Goal: Information Seeking & Learning: Find contact information

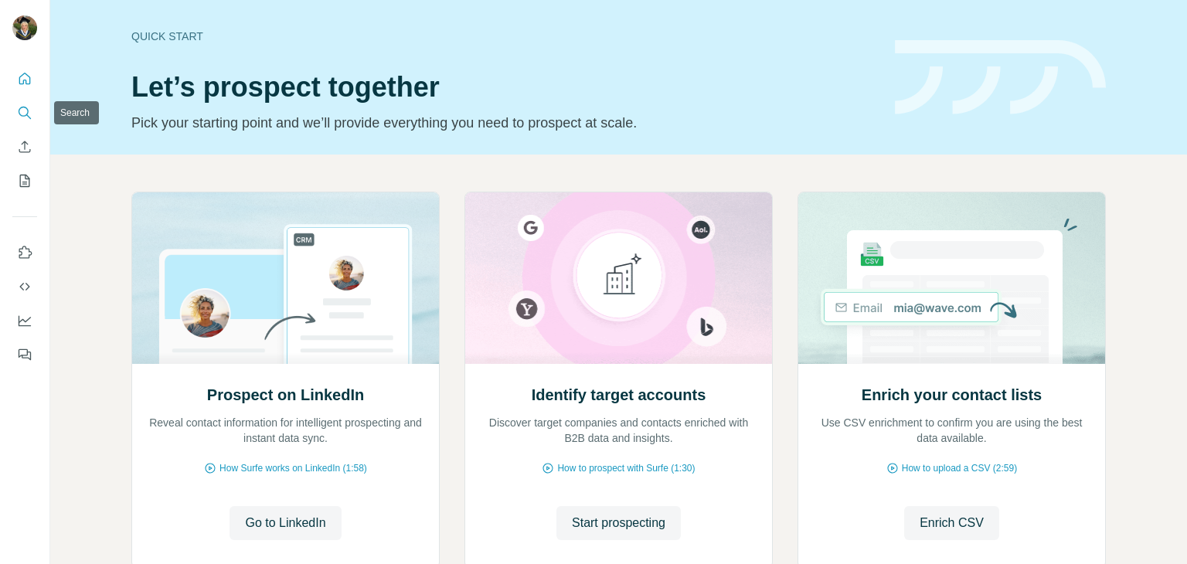
click at [29, 111] on icon "Search" at bounding box center [24, 112] width 15 height 15
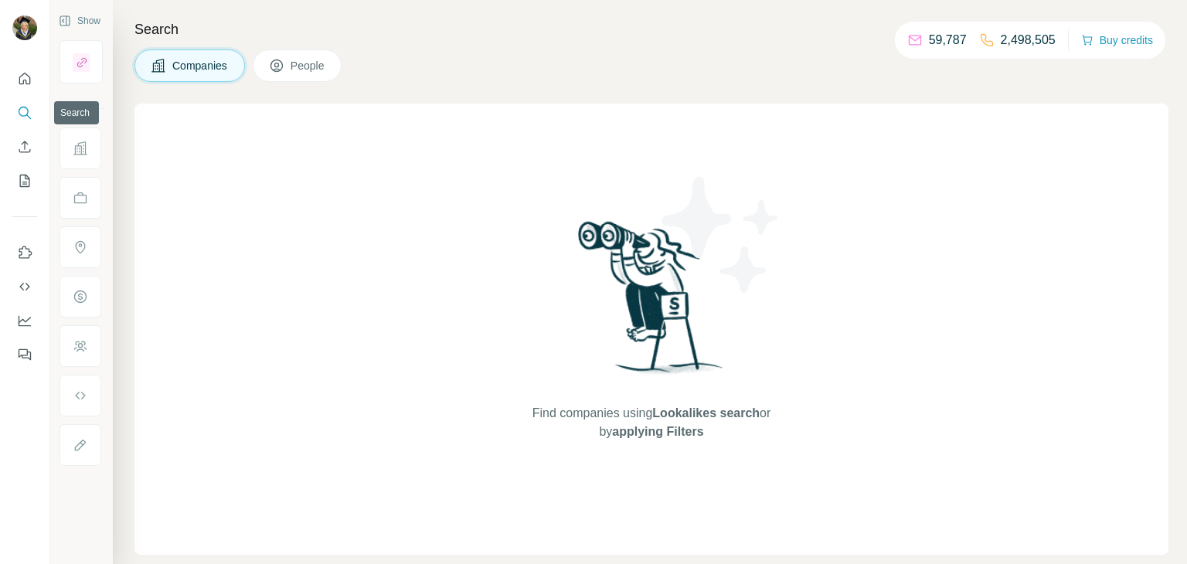
click at [26, 106] on icon "Search" at bounding box center [24, 112] width 15 height 15
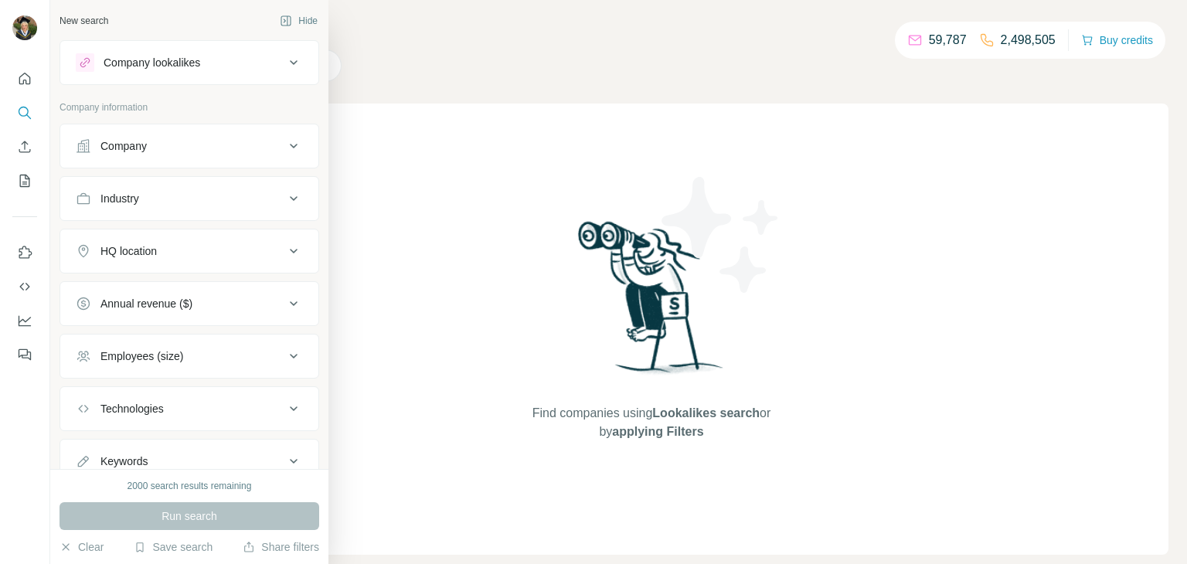
click at [187, 65] on div "Company lookalikes" at bounding box center [152, 62] width 97 height 15
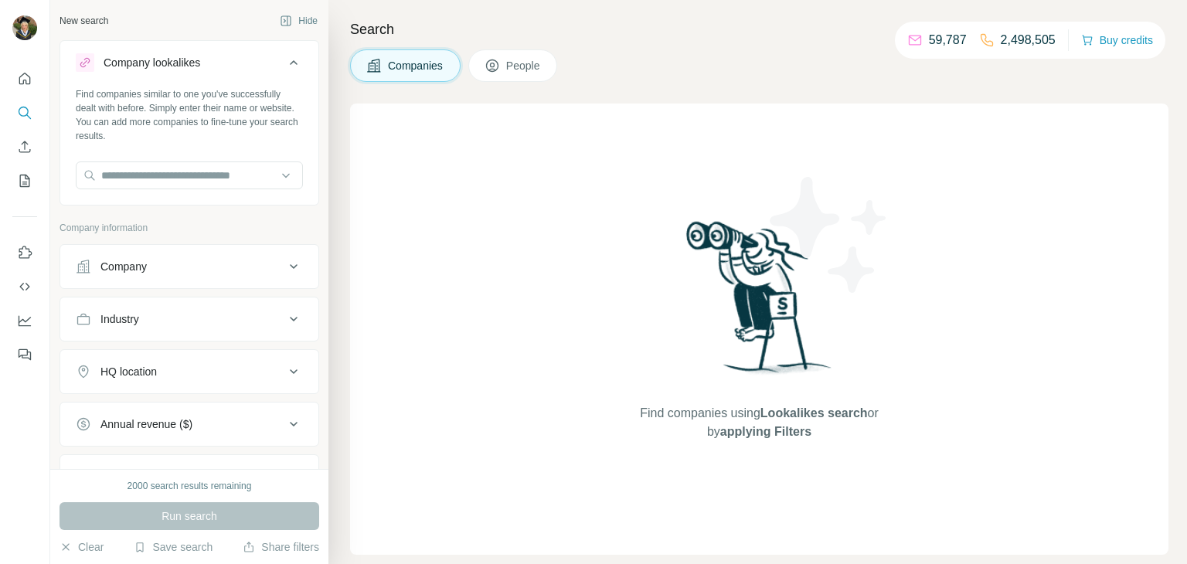
click at [187, 65] on div "Company lookalikes" at bounding box center [152, 62] width 97 height 15
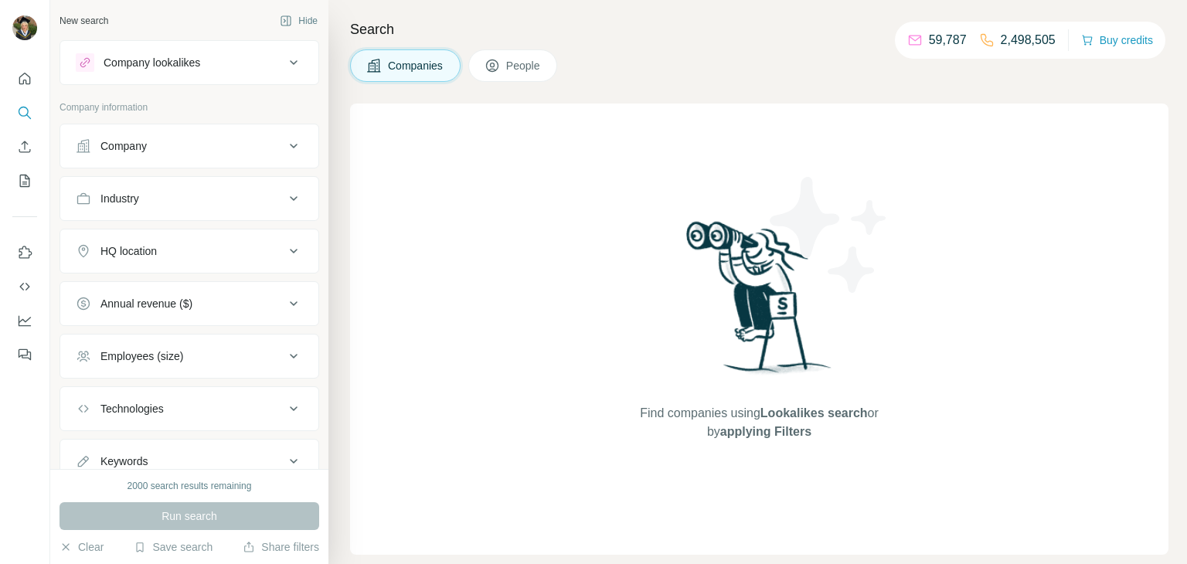
click at [178, 153] on div "Company" at bounding box center [180, 145] width 209 height 15
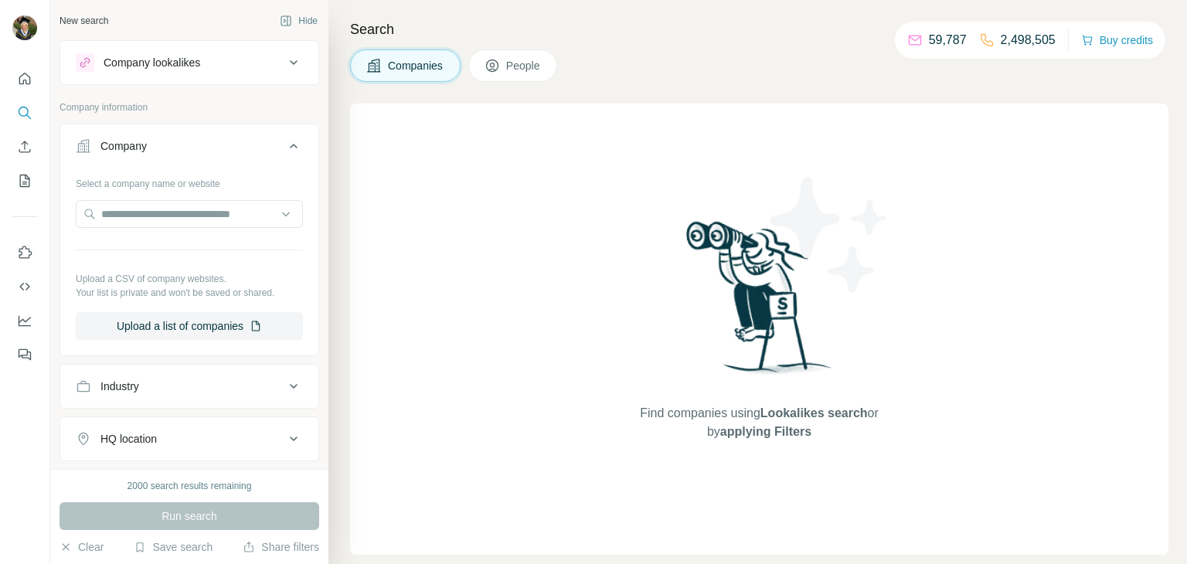
click at [178, 153] on div "Company" at bounding box center [180, 145] width 209 height 15
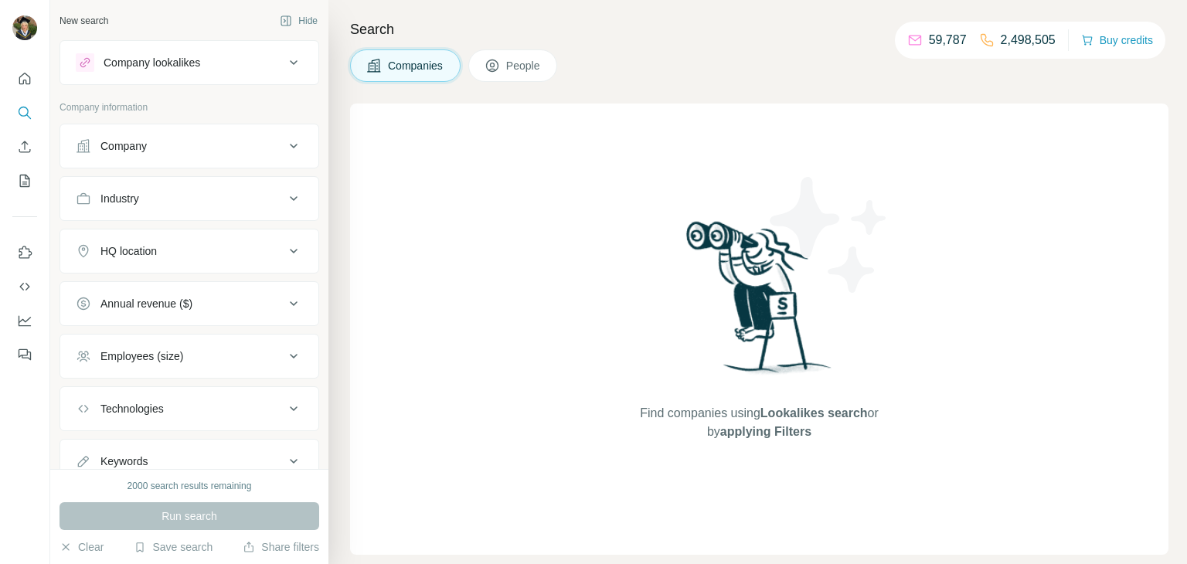
click at [160, 203] on div "Industry" at bounding box center [180, 198] width 209 height 15
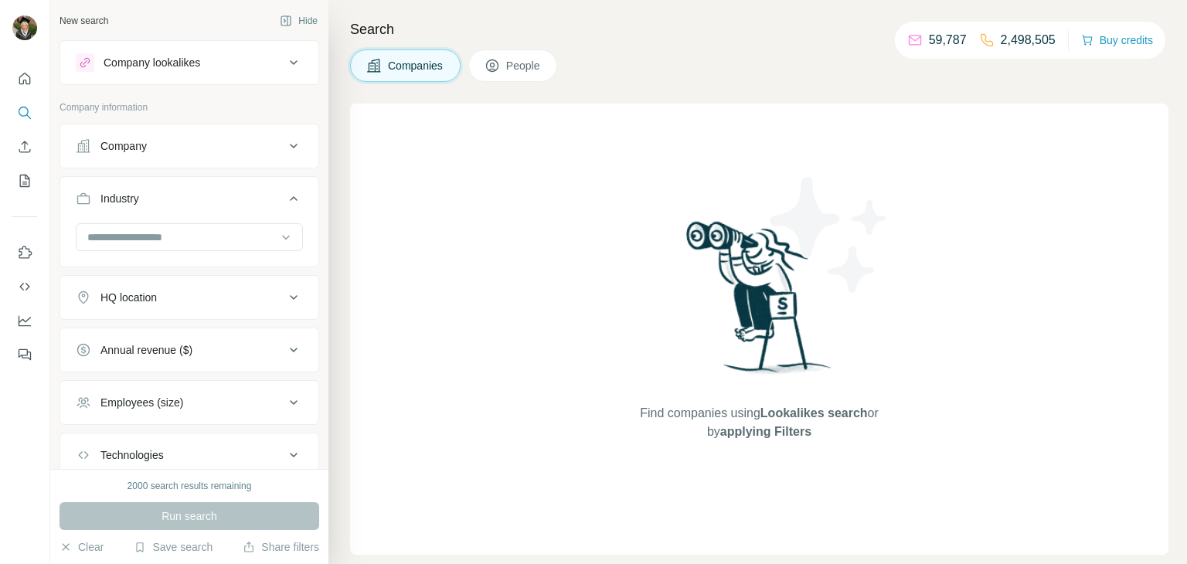
click at [178, 203] on div "Industry" at bounding box center [180, 198] width 209 height 15
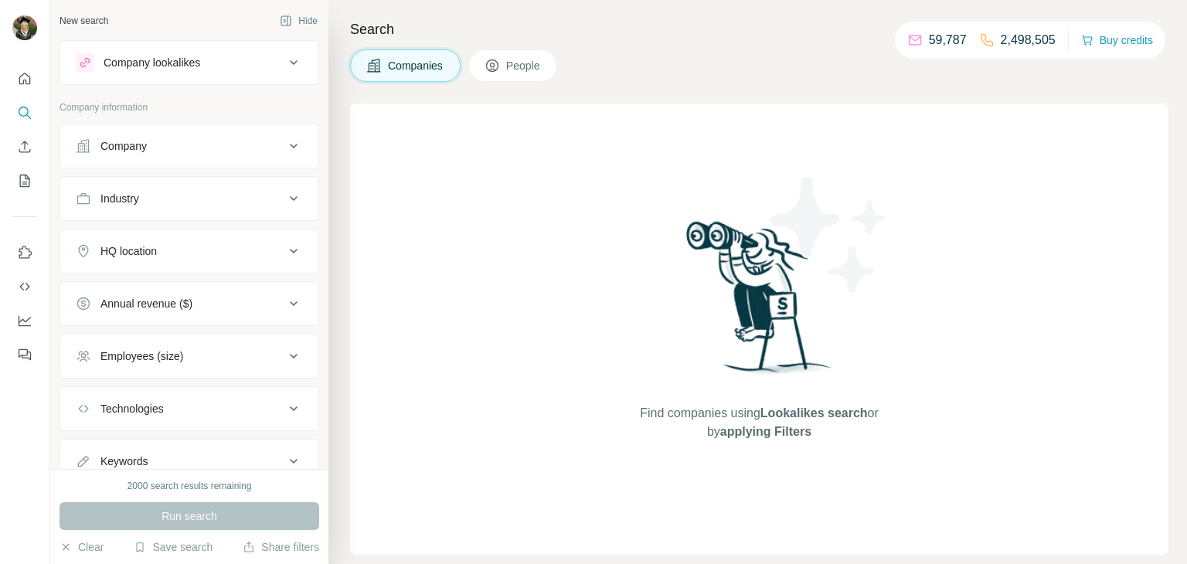
click at [169, 263] on button "HQ location" at bounding box center [189, 251] width 258 height 37
click at [173, 278] on input "text" at bounding box center [189, 290] width 227 height 28
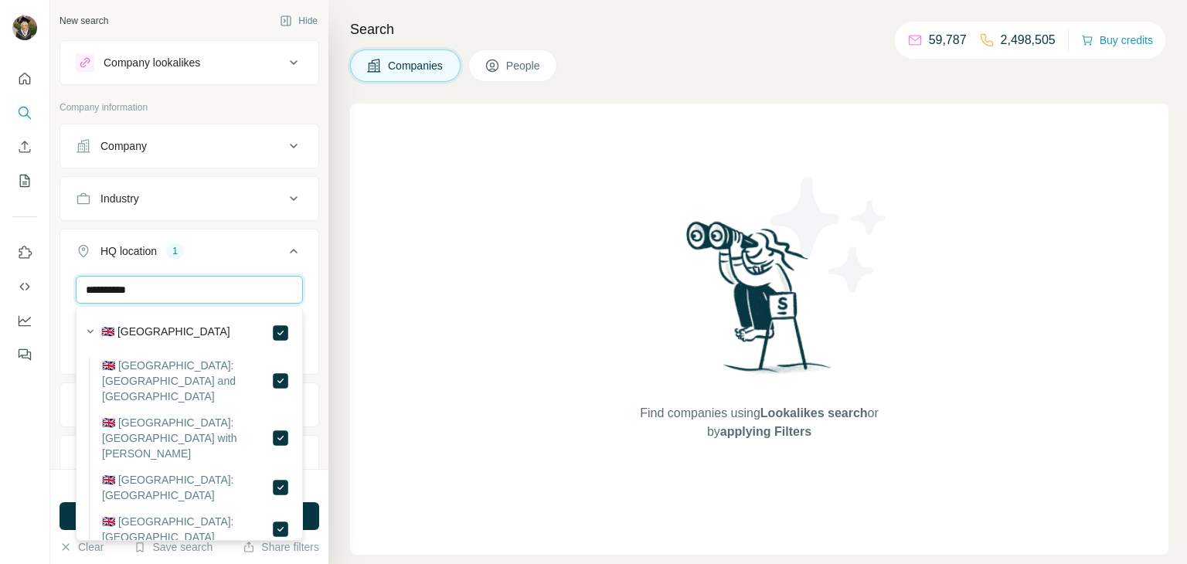
click at [240, 276] on input "**********" at bounding box center [189, 290] width 227 height 28
drag, startPoint x: 237, startPoint y: 284, endPoint x: 5, endPoint y: 311, distance: 233.5
click at [0, 312] on div "**********" at bounding box center [593, 282] width 1187 height 564
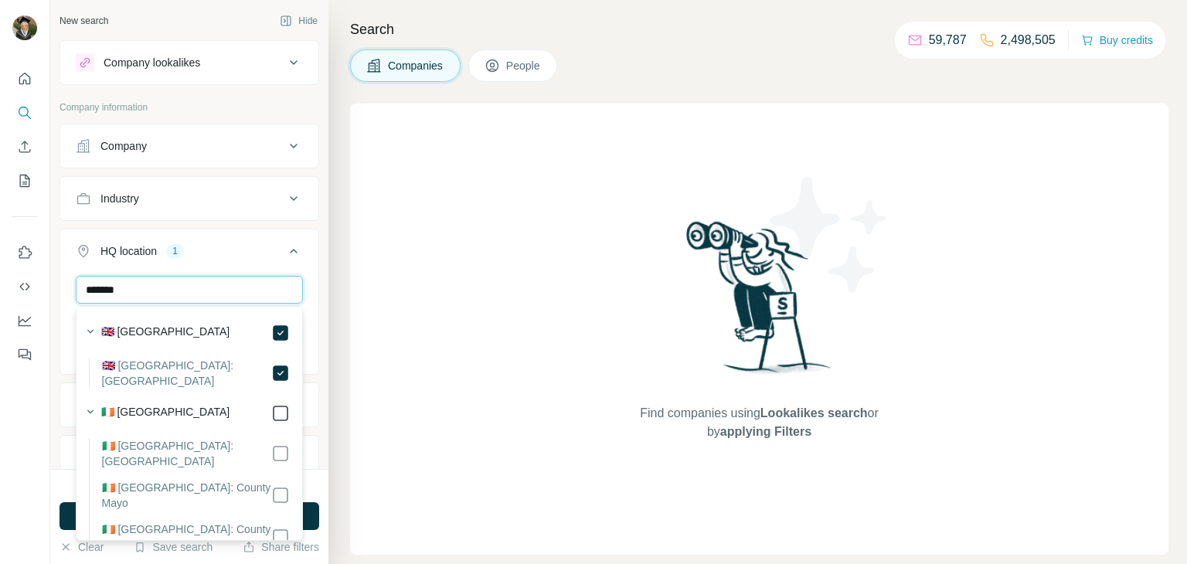
type input "*******"
click at [396, 345] on div "Find companies using Lookalikes search or by applying Filters" at bounding box center [759, 329] width 819 height 451
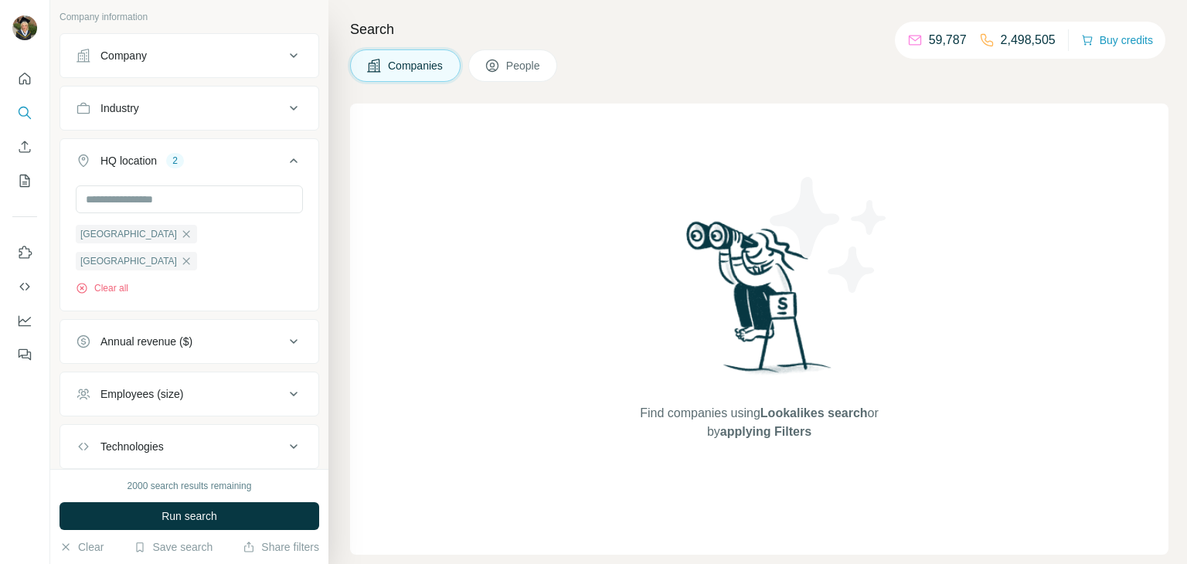
scroll to position [93, 0]
click at [169, 332] on div "Annual revenue ($)" at bounding box center [146, 339] width 92 height 15
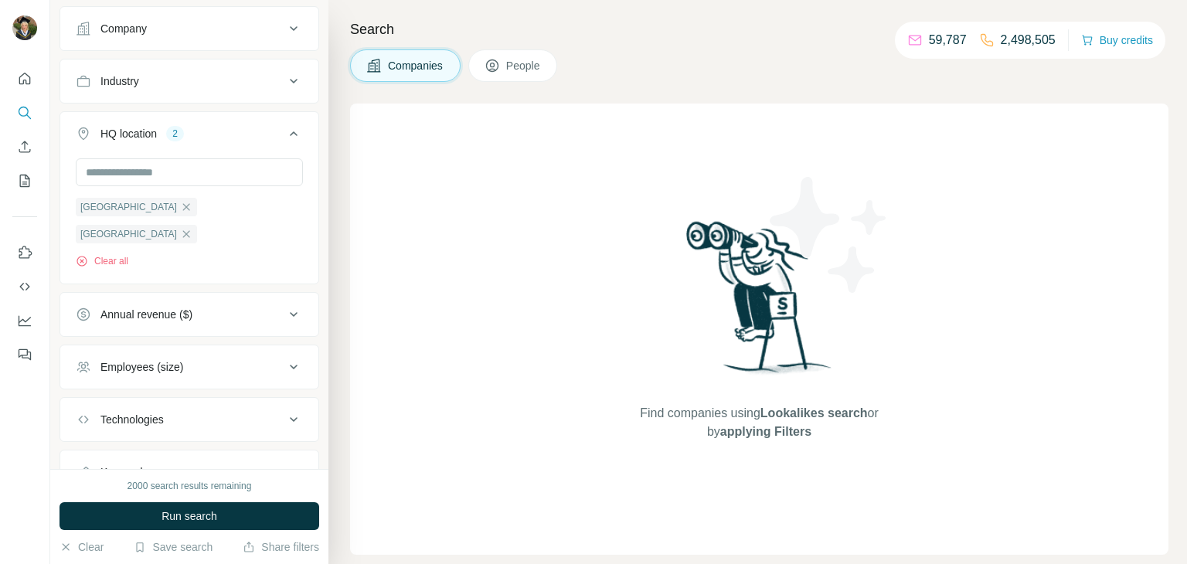
scroll to position [119, 0]
click at [163, 343] on div "Employees (size)" at bounding box center [190, 365] width 260 height 45
click at [160, 347] on button "Employees (size)" at bounding box center [189, 365] width 258 height 37
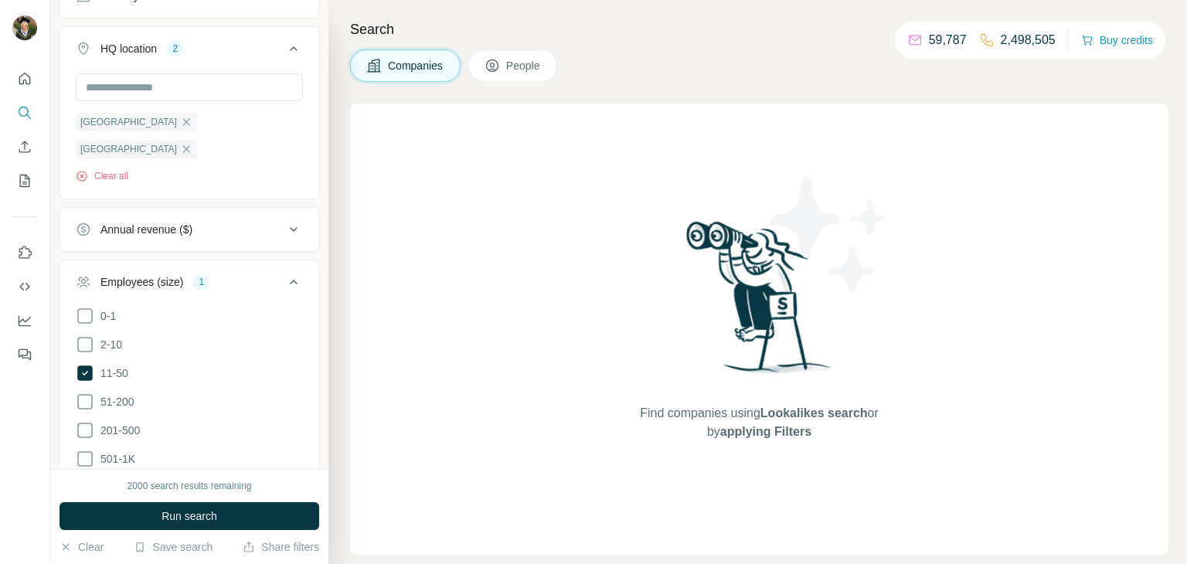
click at [206, 264] on button "Employees (size) 1" at bounding box center [189, 285] width 258 height 43
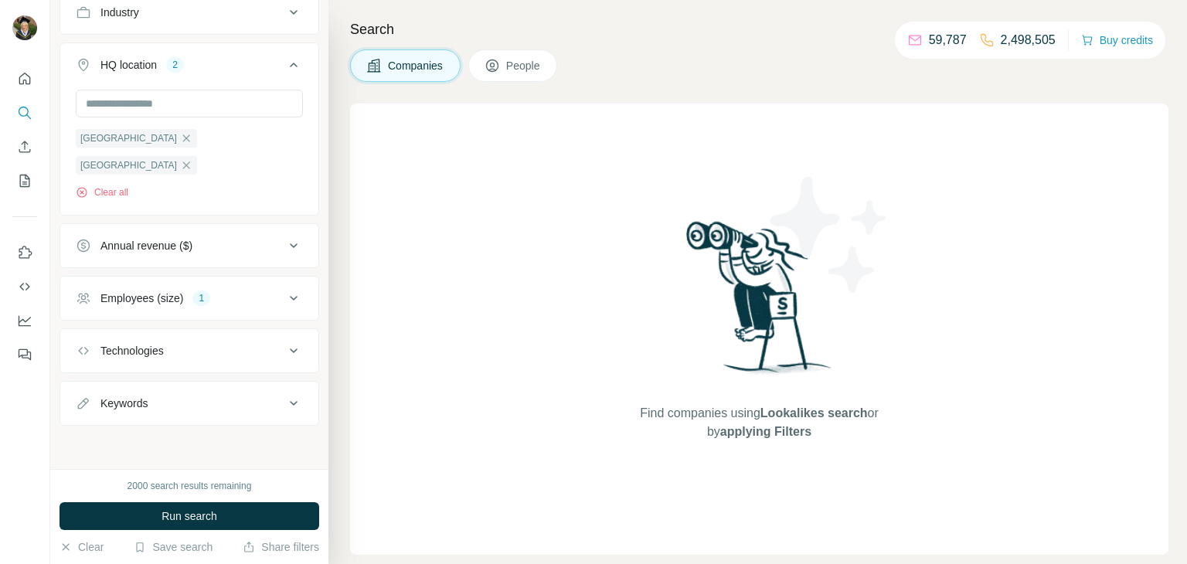
scroll to position [157, 0]
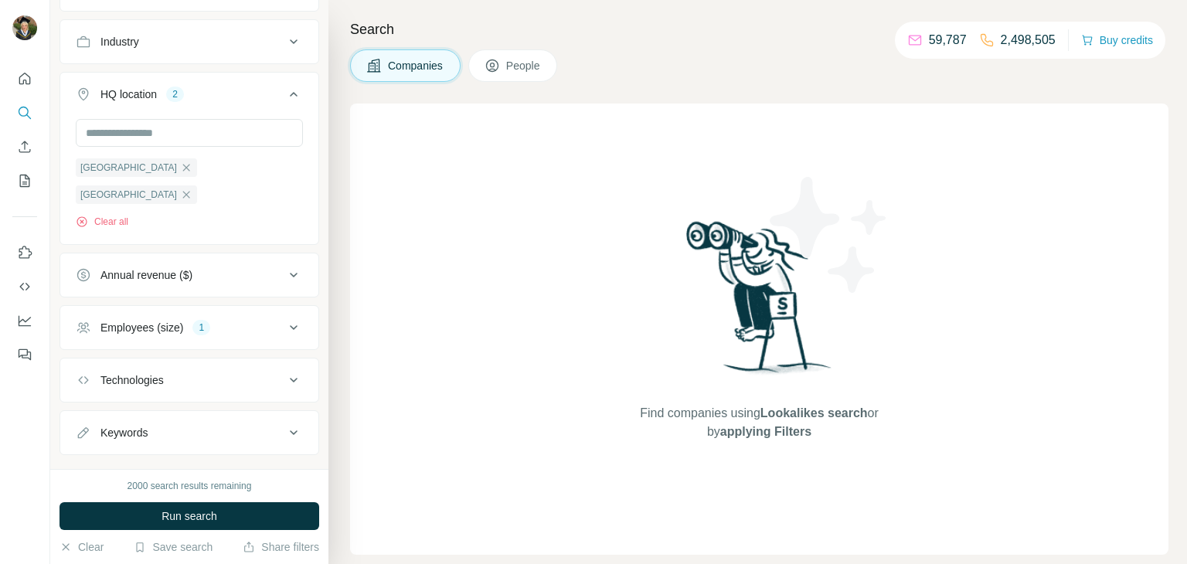
click at [243, 309] on button "Employees (size) 1" at bounding box center [189, 327] width 258 height 37
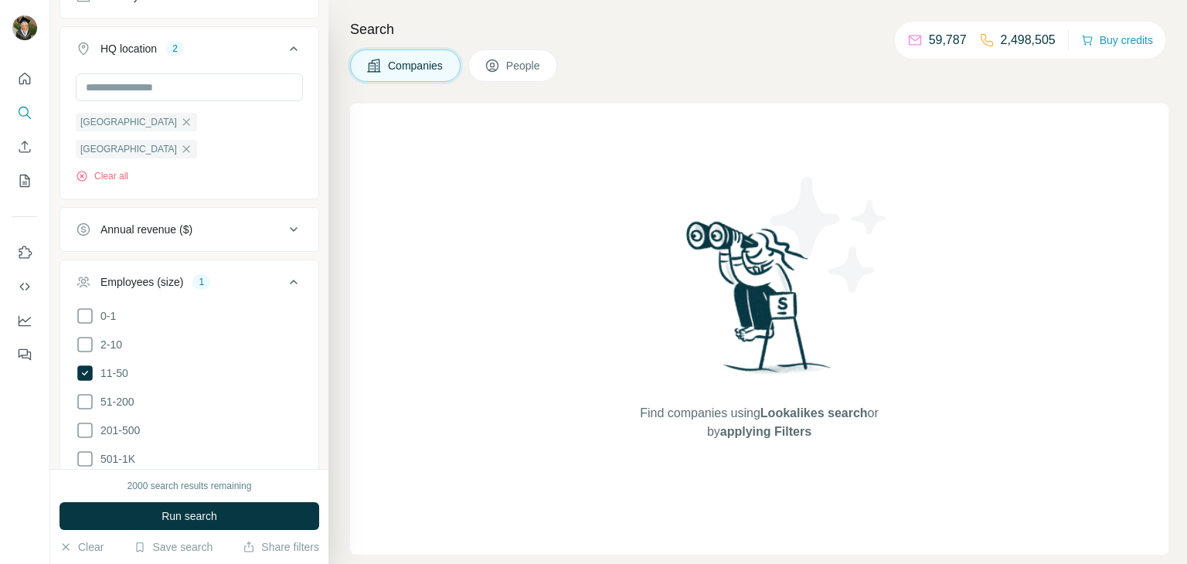
click at [250, 264] on button "Employees (size) 1" at bounding box center [189, 285] width 258 height 43
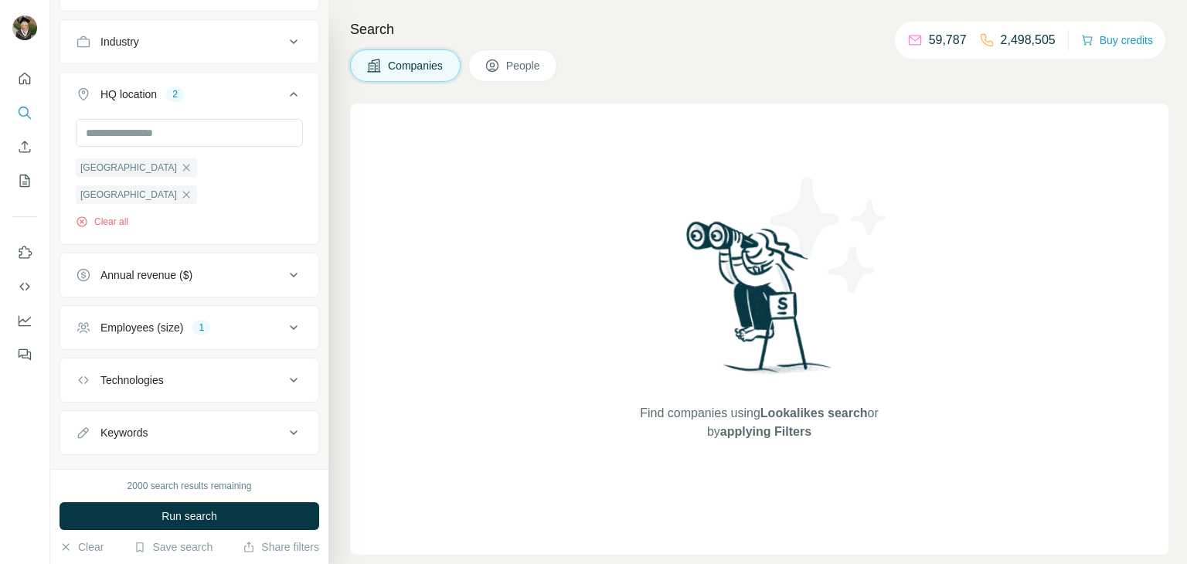
click at [211, 373] on div "Technologies" at bounding box center [180, 380] width 209 height 15
click at [197, 373] on div "Technologies" at bounding box center [180, 380] width 209 height 15
click at [180, 373] on div "Technologies" at bounding box center [180, 380] width 209 height 15
drag, startPoint x: 172, startPoint y: 356, endPoint x: 157, endPoint y: 407, distance: 54.1
click at [172, 362] on button "Technologies" at bounding box center [189, 383] width 258 height 43
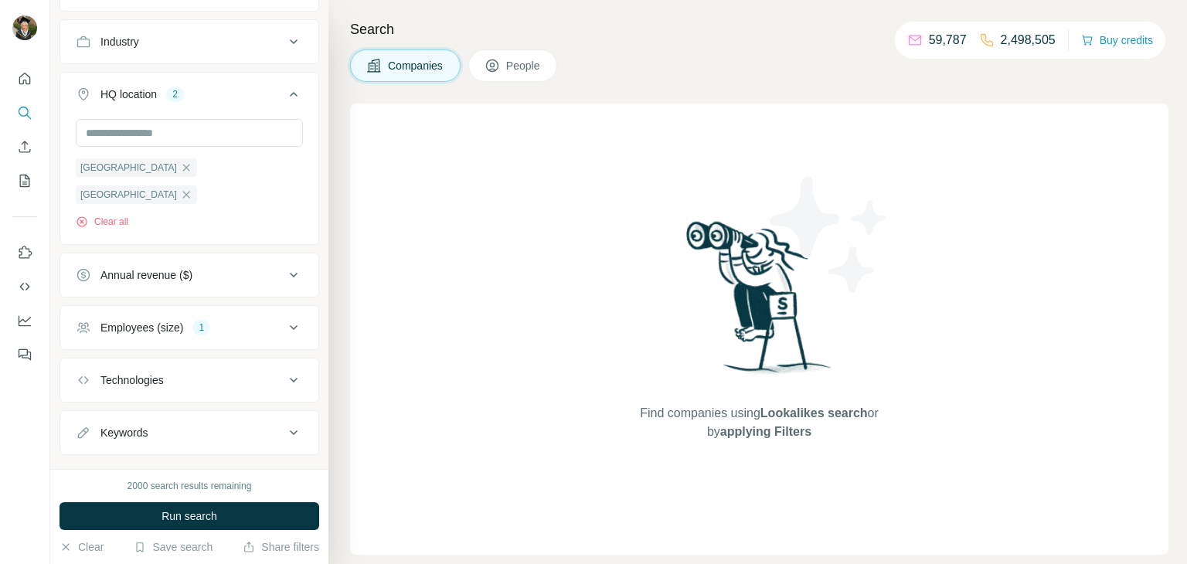
drag, startPoint x: 152, startPoint y: 428, endPoint x: 152, endPoint y: 407, distance: 21.7
click at [152, 415] on div "New search Hide Company lookalikes Company information Company Industry HQ loca…" at bounding box center [189, 234] width 278 height 469
click at [152, 425] on div "Keywords" at bounding box center [180, 432] width 209 height 15
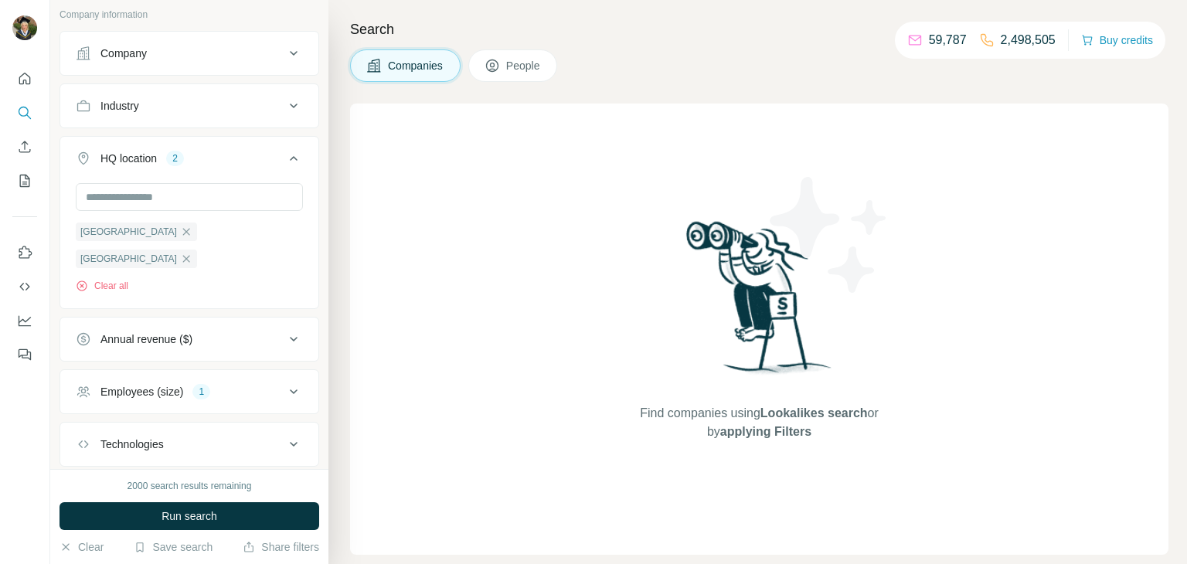
scroll to position [0, 0]
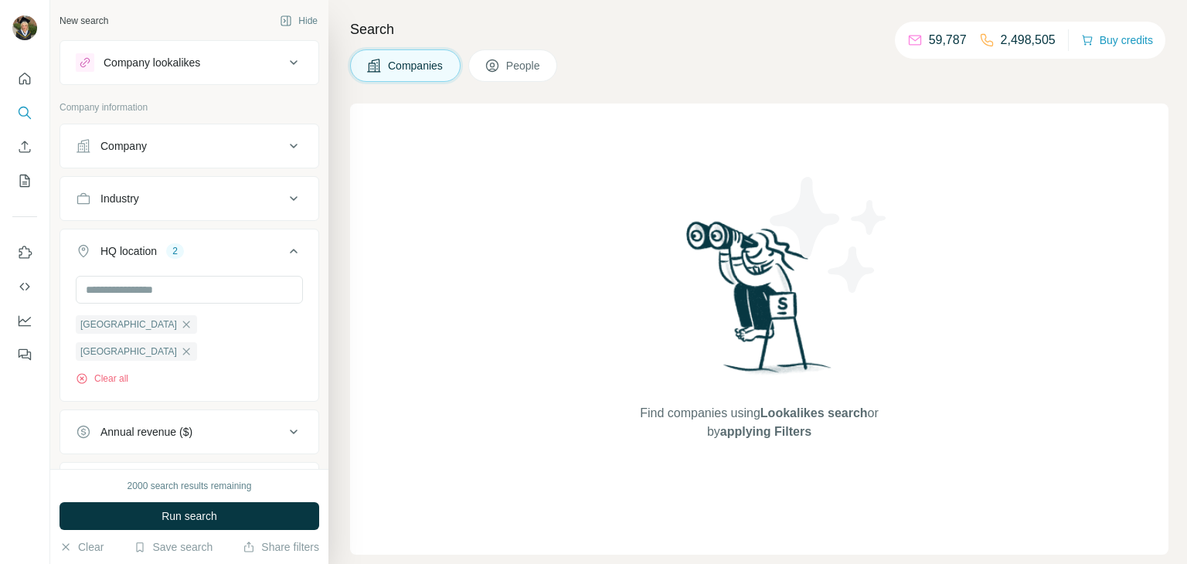
click at [508, 63] on button "People" at bounding box center [513, 65] width 90 height 32
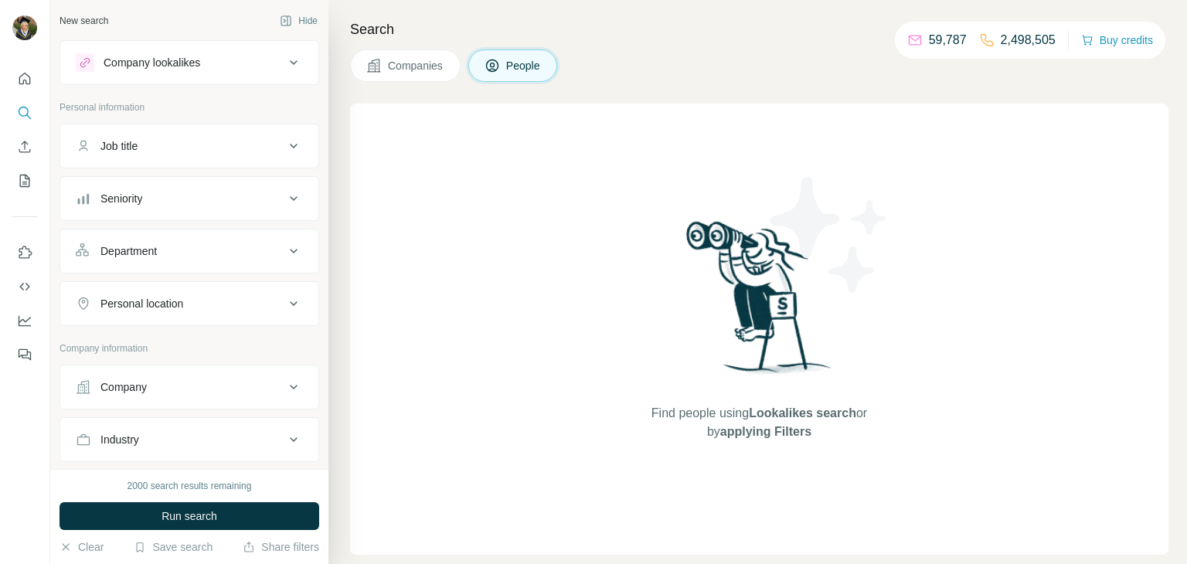
click at [138, 141] on div "Job title" at bounding box center [118, 145] width 37 height 15
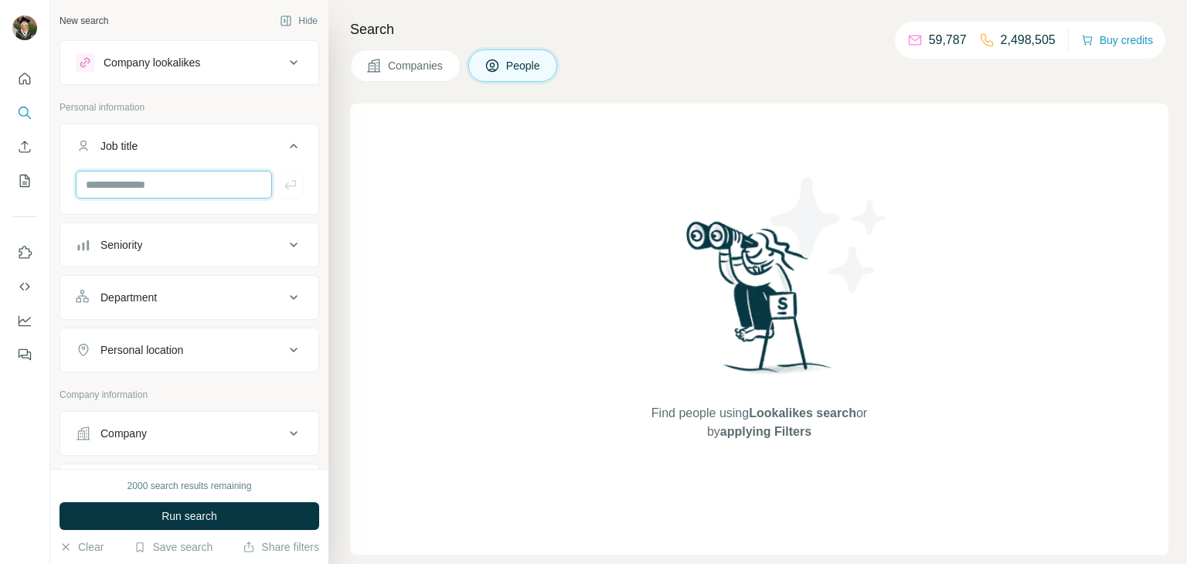
click at [169, 182] on input "text" at bounding box center [174, 185] width 196 height 28
type input "*******"
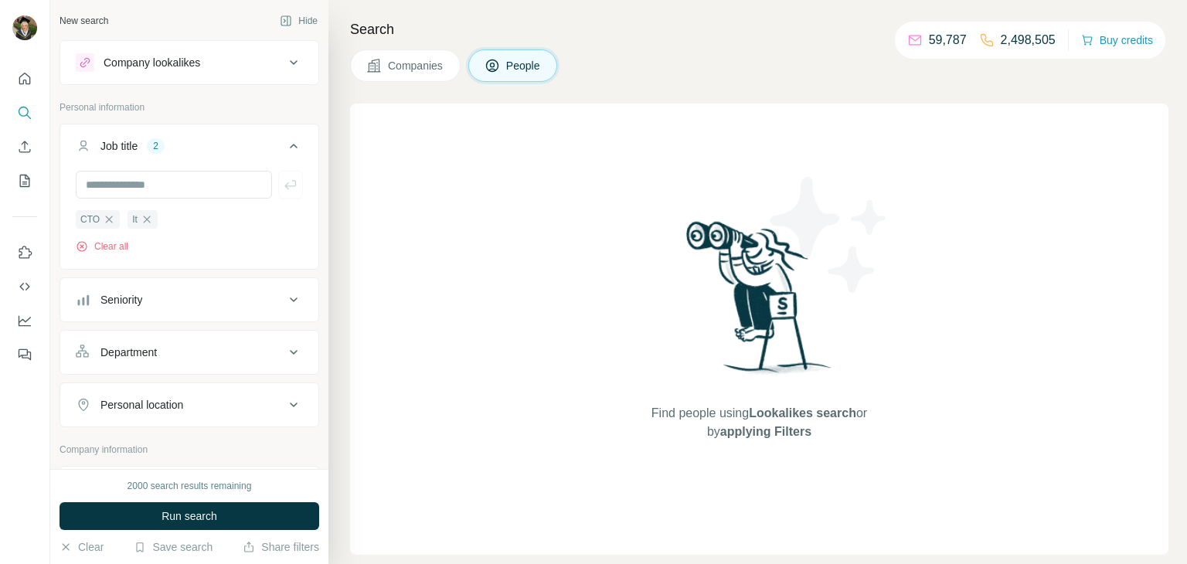
click at [145, 220] on icon "button" at bounding box center [147, 219] width 12 height 12
click at [148, 182] on input "text" at bounding box center [174, 185] width 196 height 28
type input "**********"
click at [226, 229] on ul "CTO" at bounding box center [189, 218] width 227 height 19
click at [215, 128] on button "Job title 1" at bounding box center [189, 149] width 258 height 43
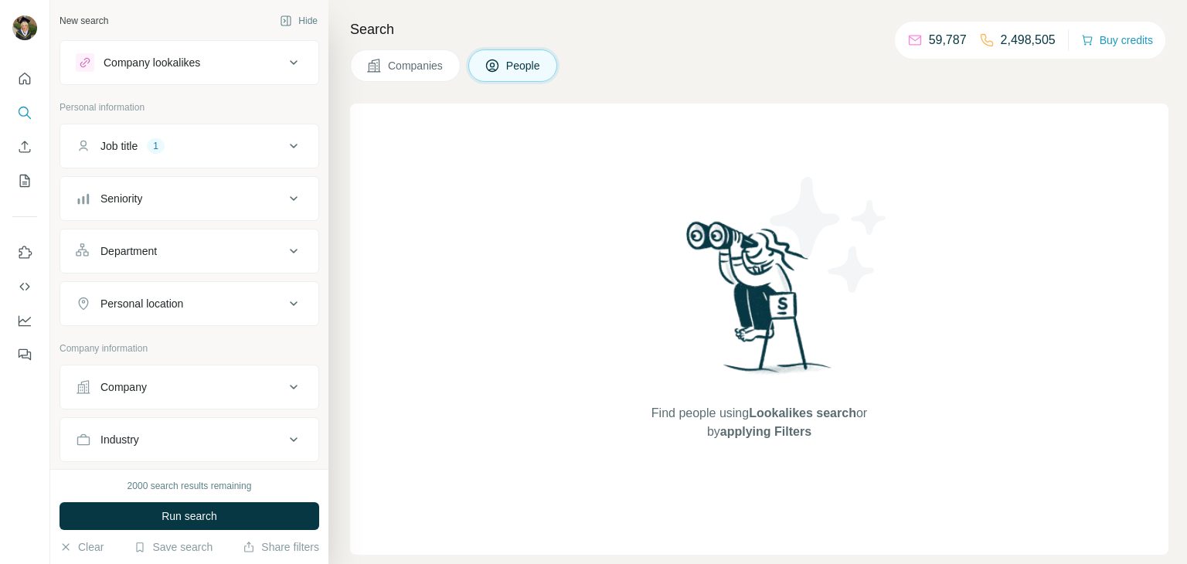
click at [207, 144] on div "Job title 1" at bounding box center [180, 145] width 209 height 15
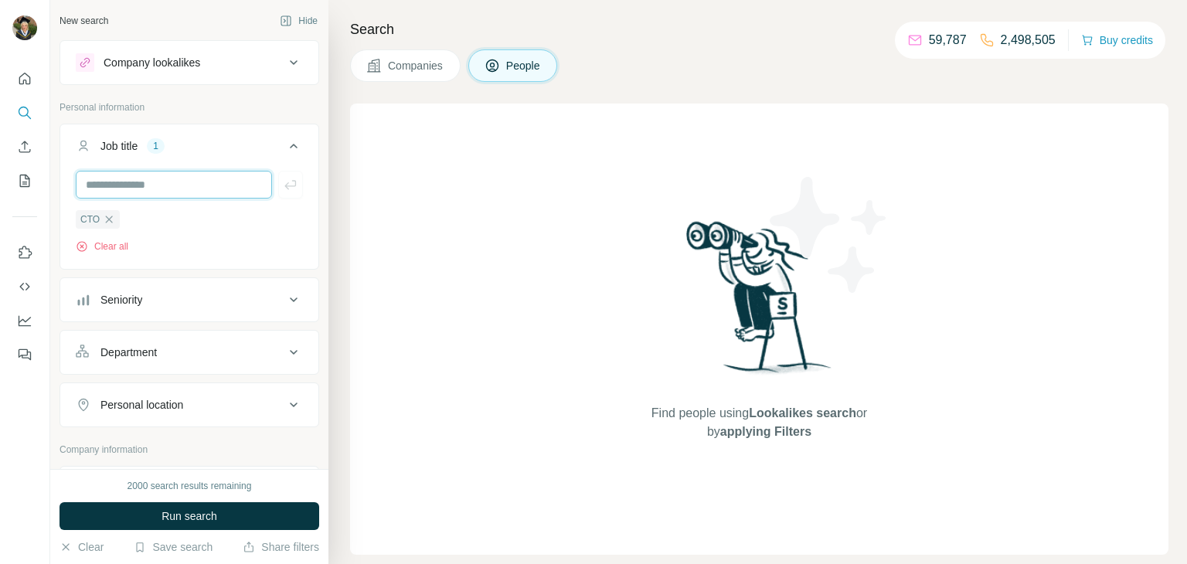
click at [211, 191] on input "text" at bounding box center [174, 185] width 196 height 28
type input "**********"
click at [293, 192] on button "button" at bounding box center [290, 185] width 25 height 28
click at [182, 292] on div "Seniority" at bounding box center [180, 299] width 209 height 15
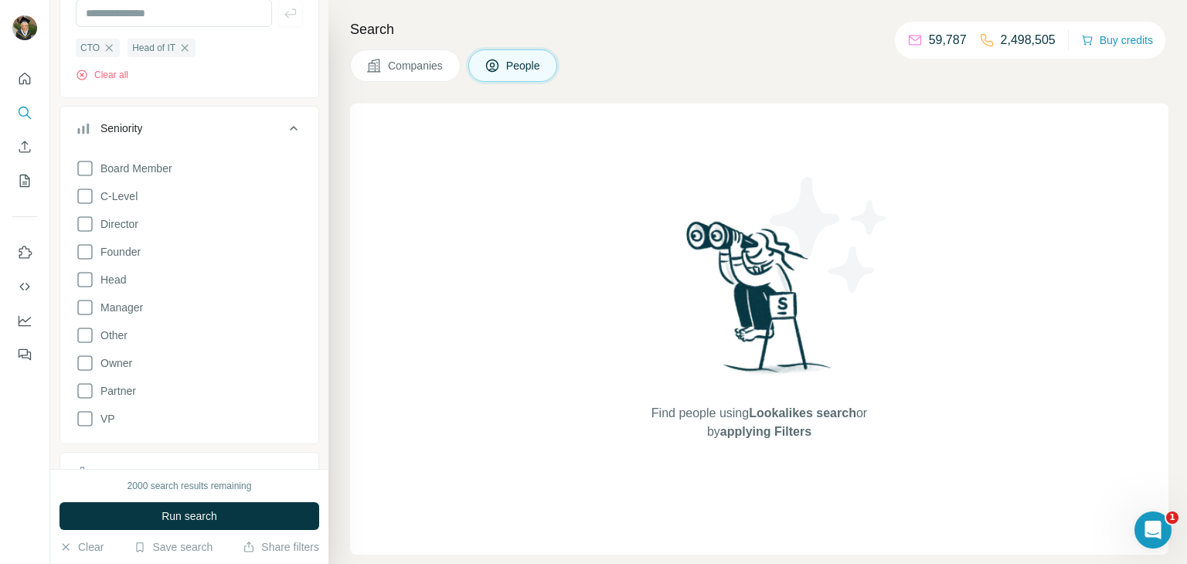
scroll to position [198, 0]
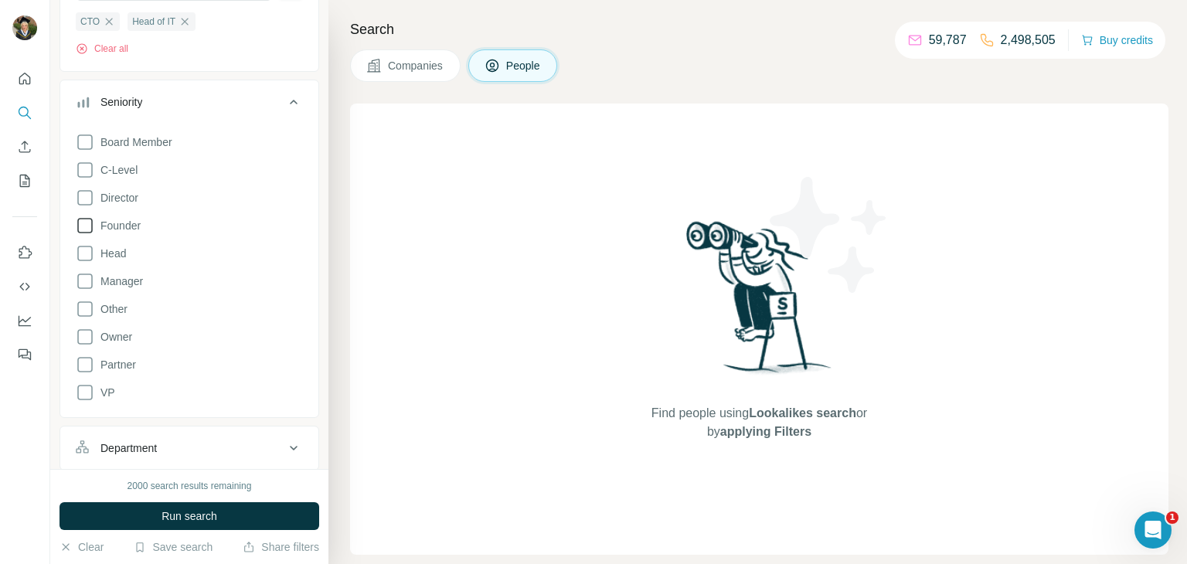
drag, startPoint x: 87, startPoint y: 252, endPoint x: 88, endPoint y: 233, distance: 18.6
click at [88, 252] on icon at bounding box center [85, 253] width 19 height 19
click at [90, 191] on icon at bounding box center [84, 197] width 15 height 15
click at [165, 97] on div "2" at bounding box center [161, 102] width 18 height 14
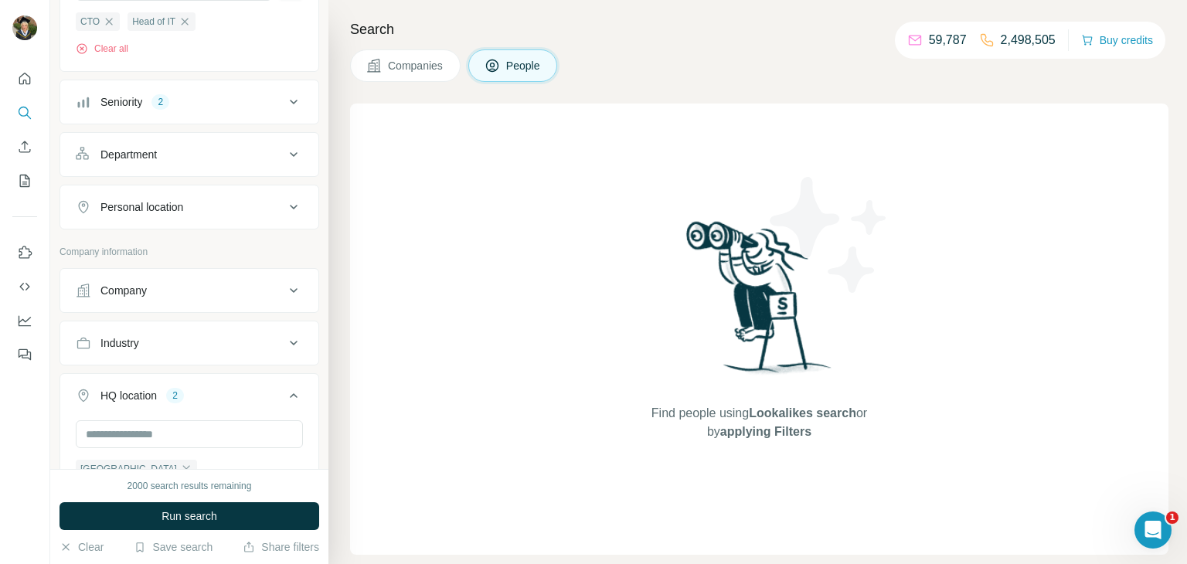
click at [161, 155] on div "Department" at bounding box center [180, 154] width 209 height 15
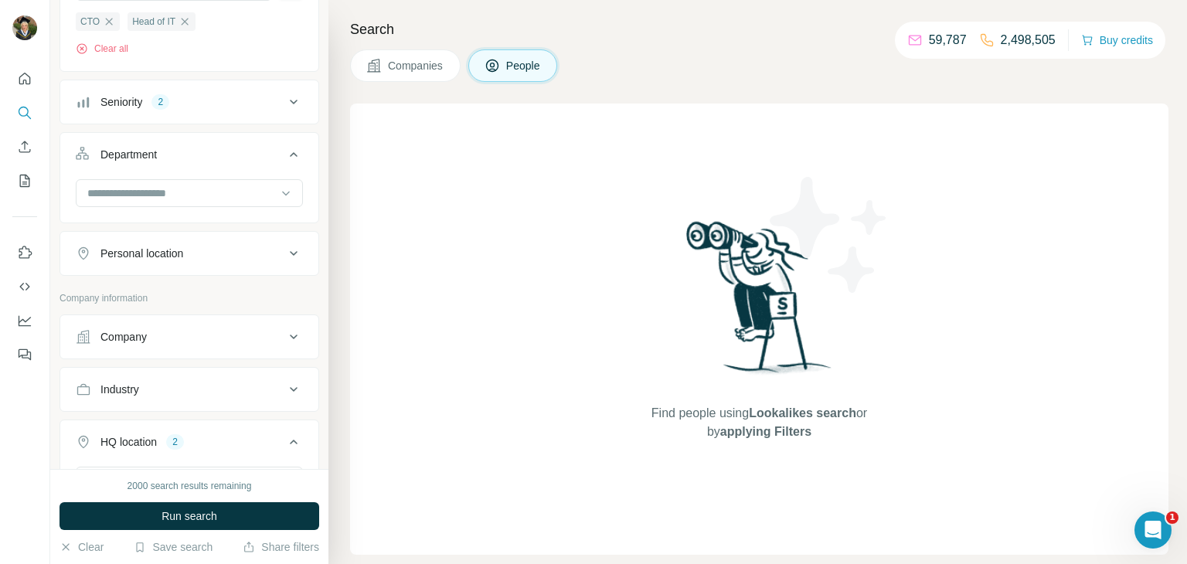
click at [161, 155] on div "Department" at bounding box center [180, 154] width 209 height 15
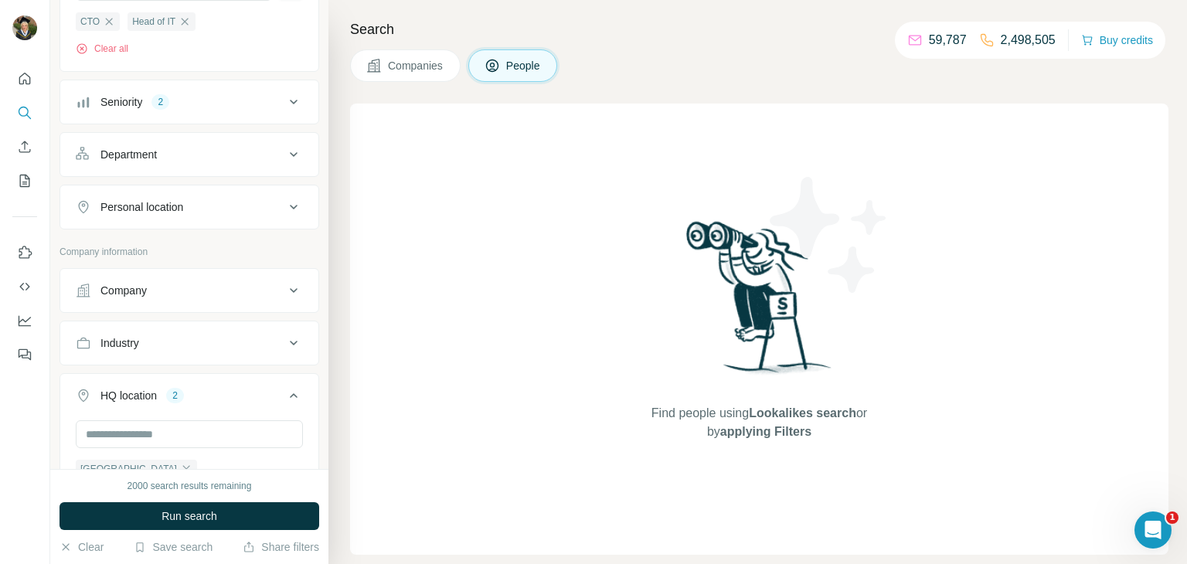
click at [152, 202] on div "Personal location" at bounding box center [141, 206] width 83 height 15
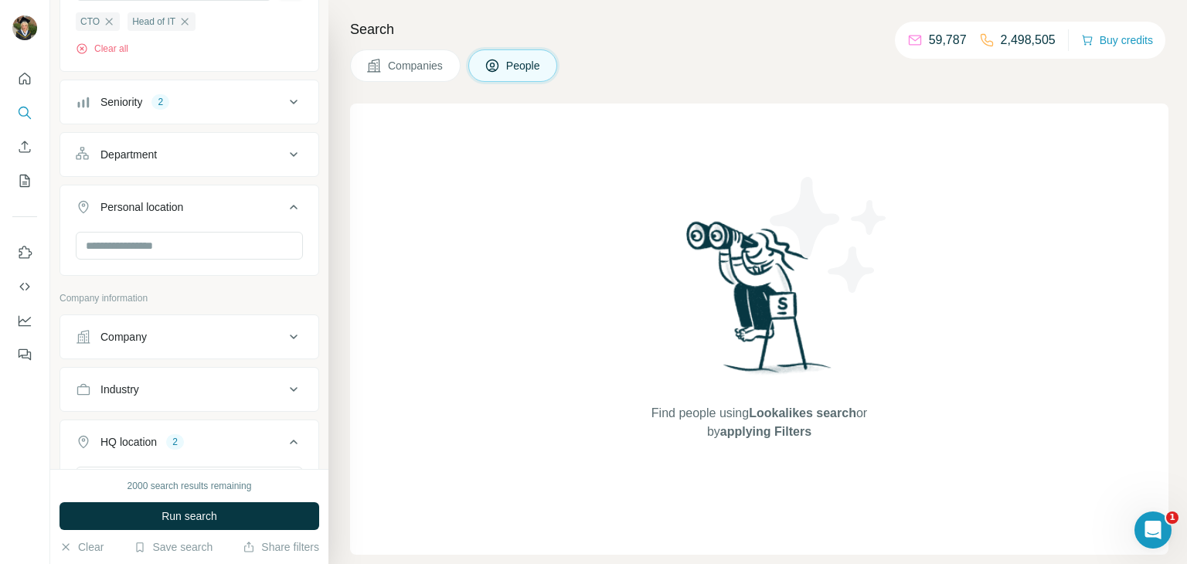
click at [152, 208] on div "Personal location" at bounding box center [141, 206] width 83 height 15
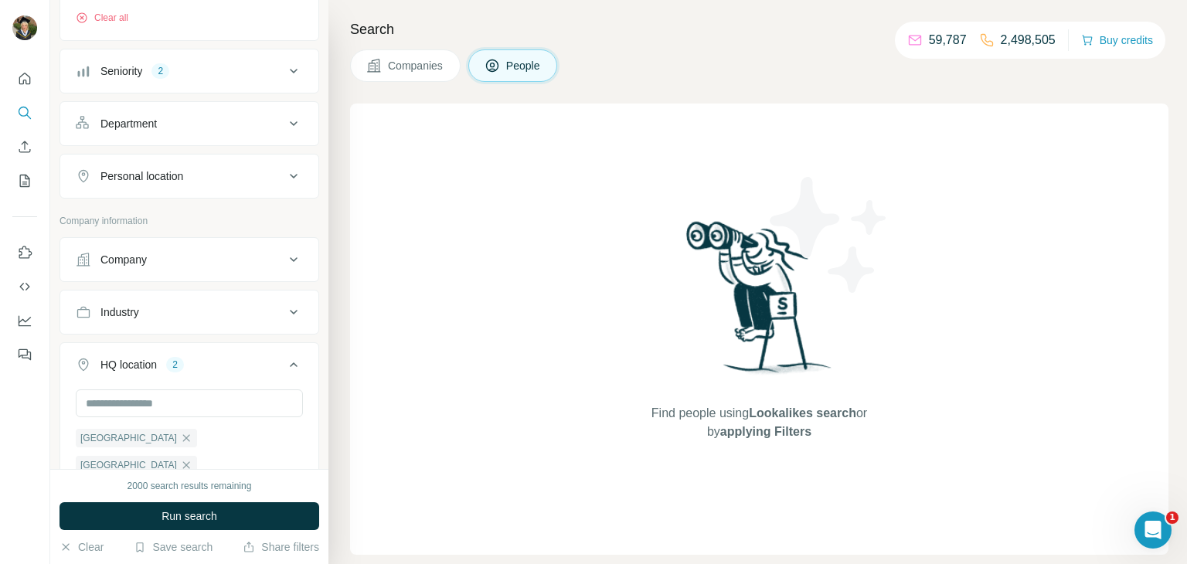
scroll to position [244, 0]
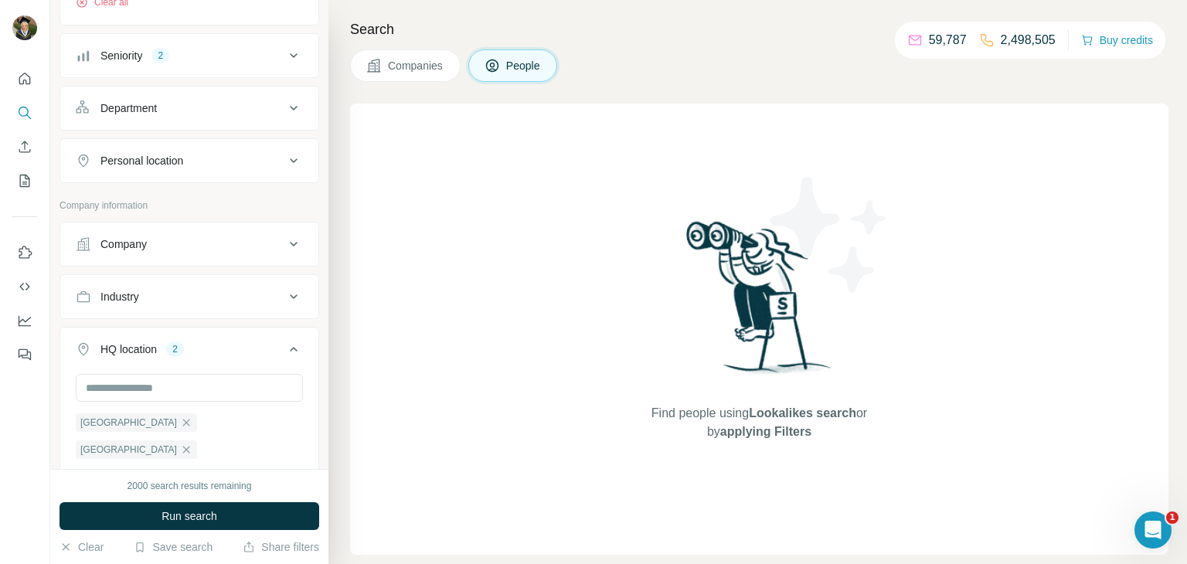
click at [159, 241] on div "Company" at bounding box center [180, 244] width 209 height 15
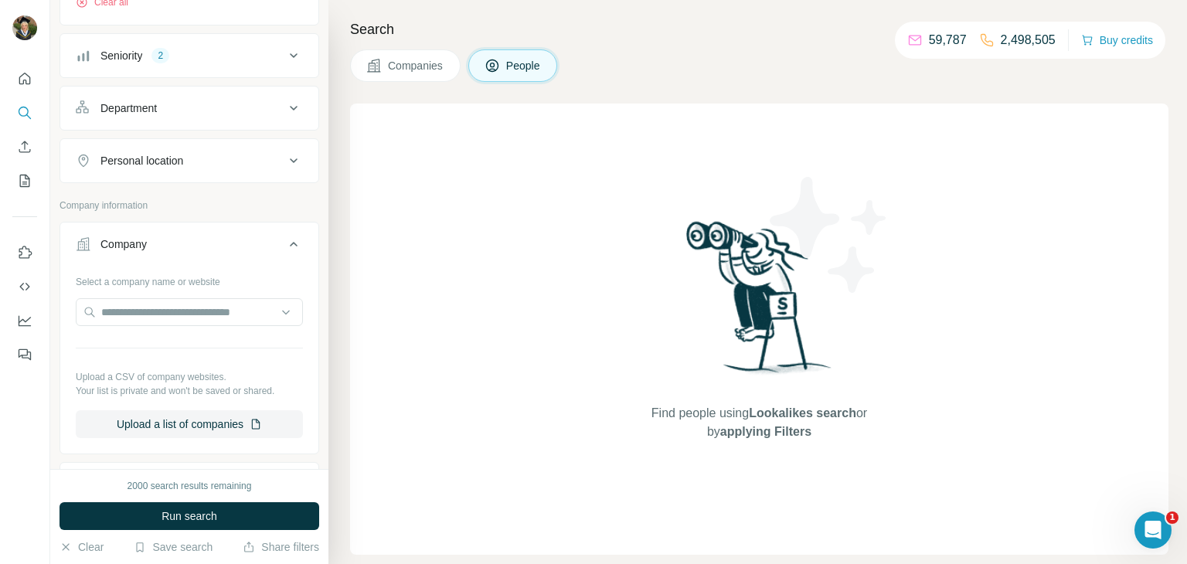
click at [163, 241] on div "Company" at bounding box center [180, 244] width 209 height 15
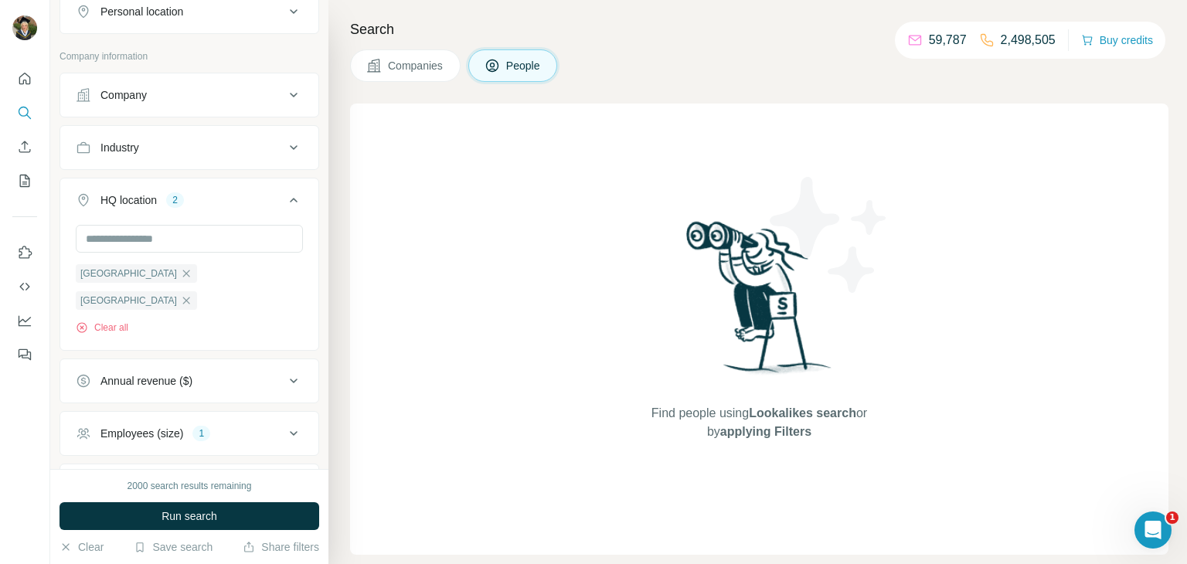
scroll to position [499, 0]
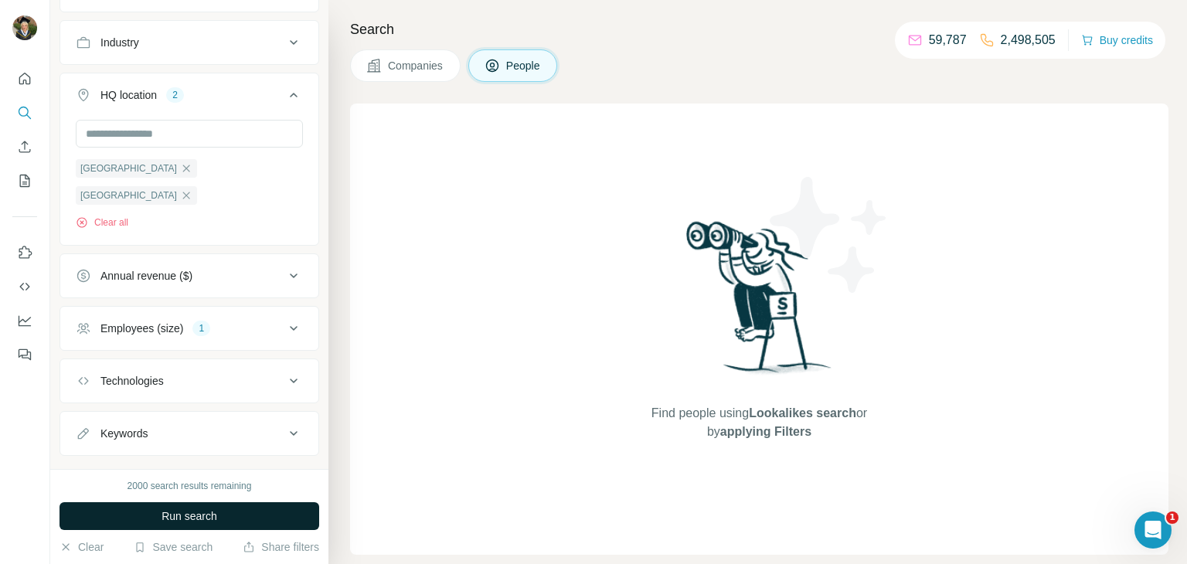
click at [181, 519] on span "Run search" at bounding box center [190, 516] width 56 height 15
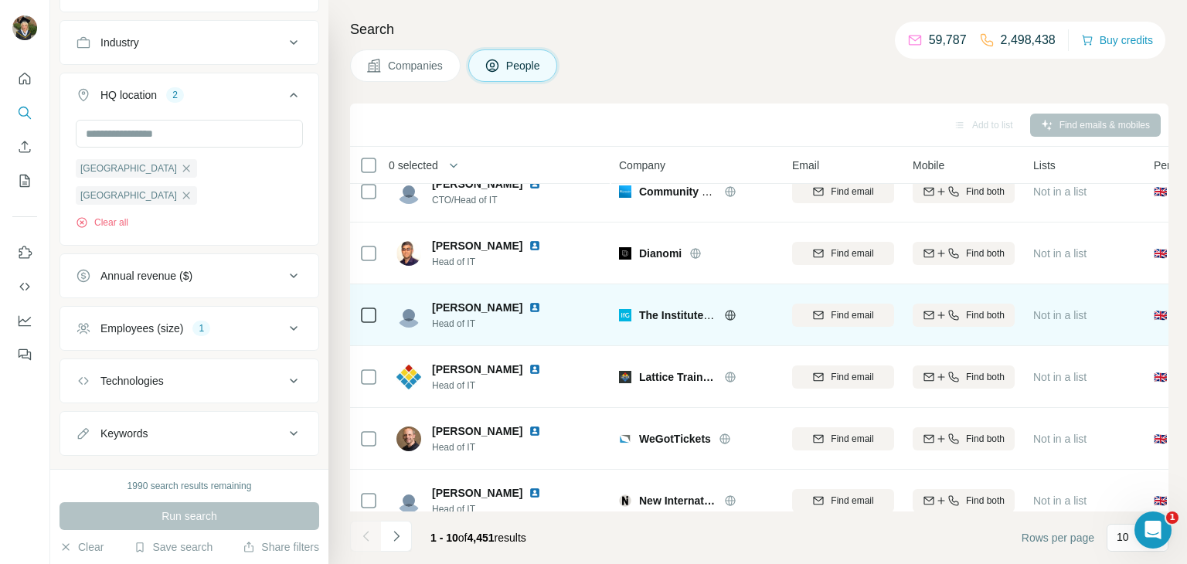
scroll to position [24, 0]
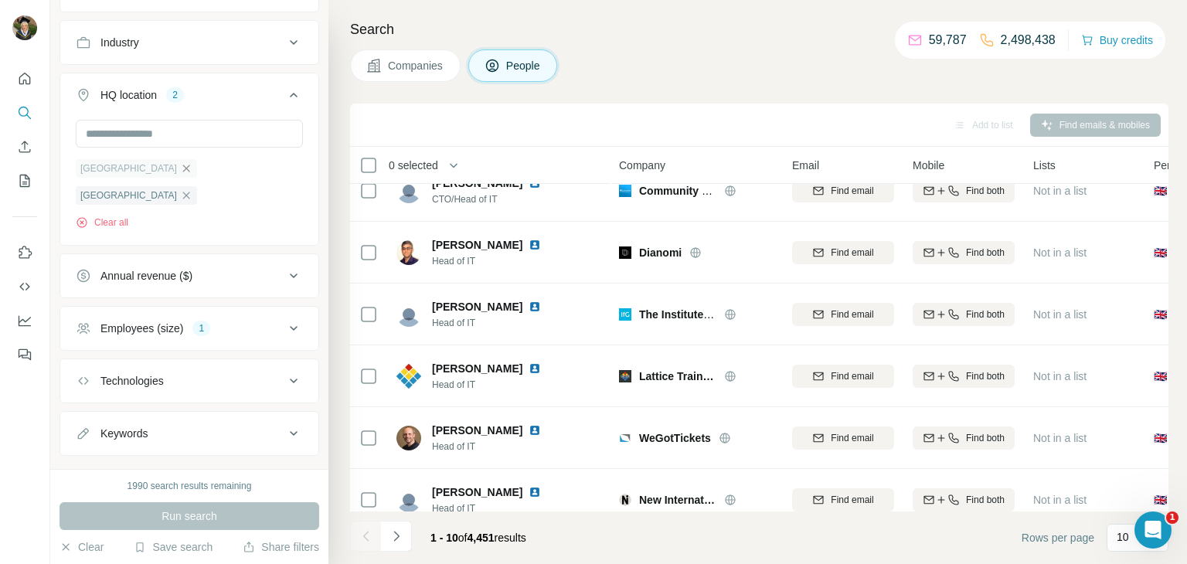
click at [183, 165] on icon "button" at bounding box center [186, 168] width 7 height 7
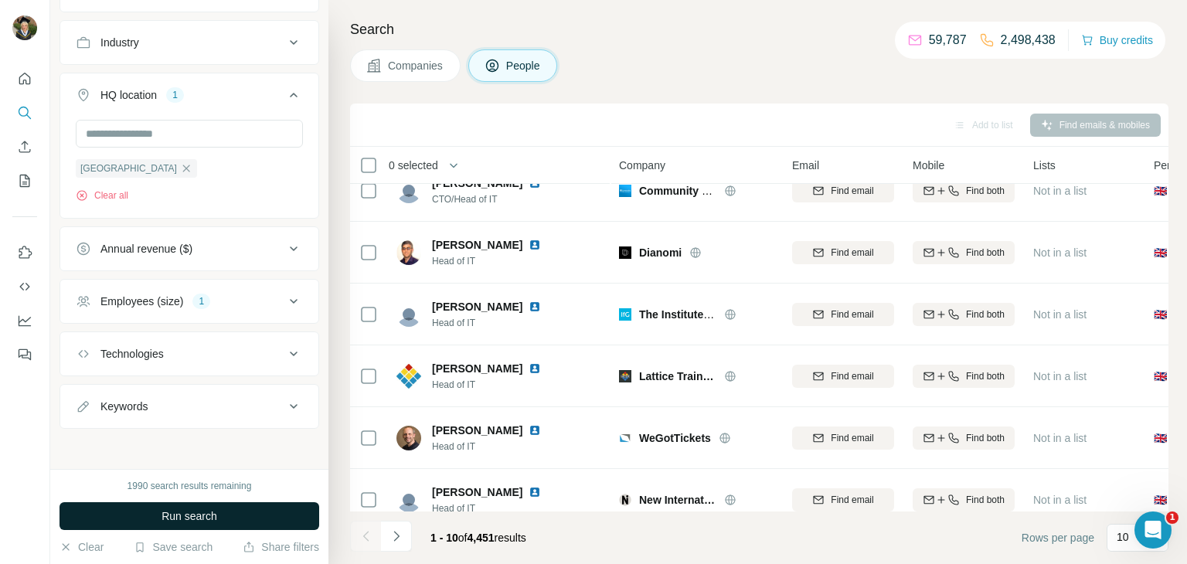
click at [196, 526] on button "Run search" at bounding box center [190, 516] width 260 height 28
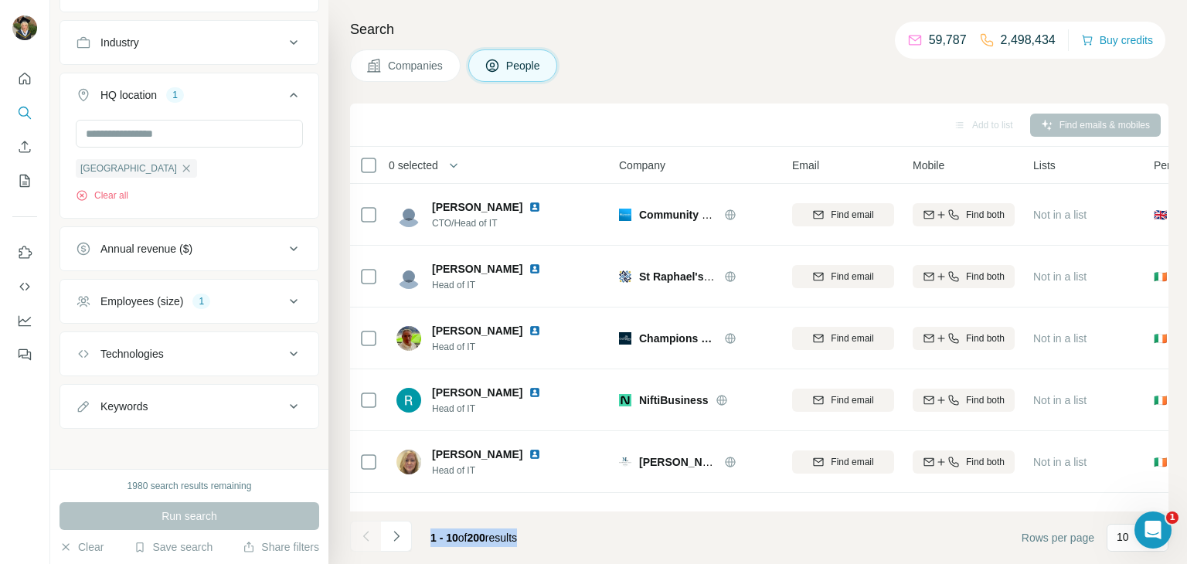
drag, startPoint x: 598, startPoint y: 510, endPoint x: 729, endPoint y: 513, distance: 131.5
click at [729, 513] on div "Add to list Find emails & mobiles 0 selected People Company Email Mobile Lists …" at bounding box center [759, 334] width 819 height 461
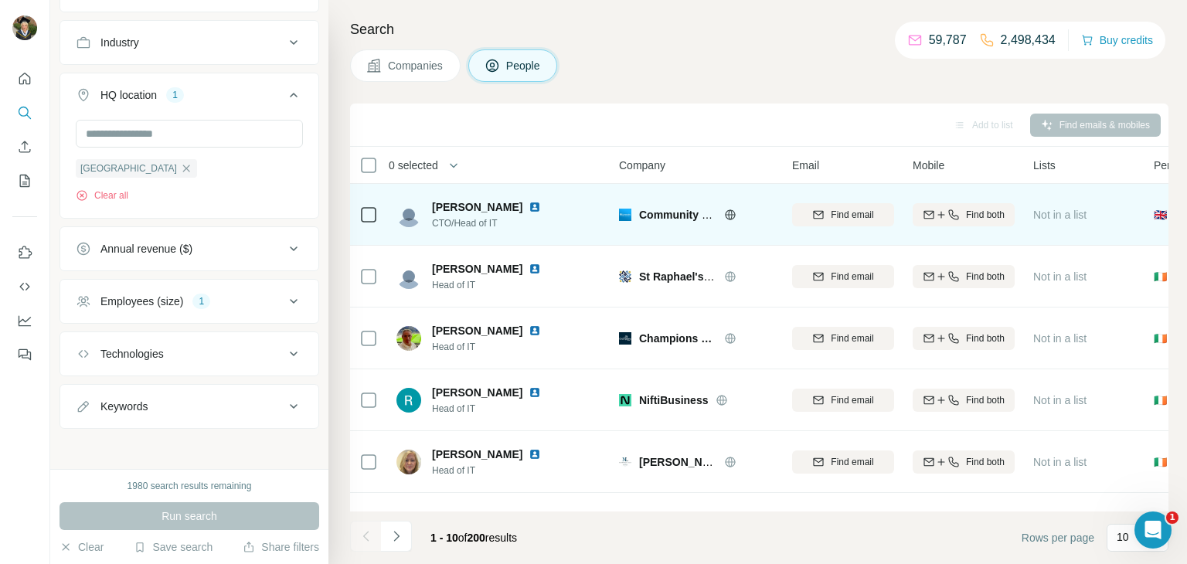
click at [727, 211] on icon at bounding box center [730, 215] width 12 height 12
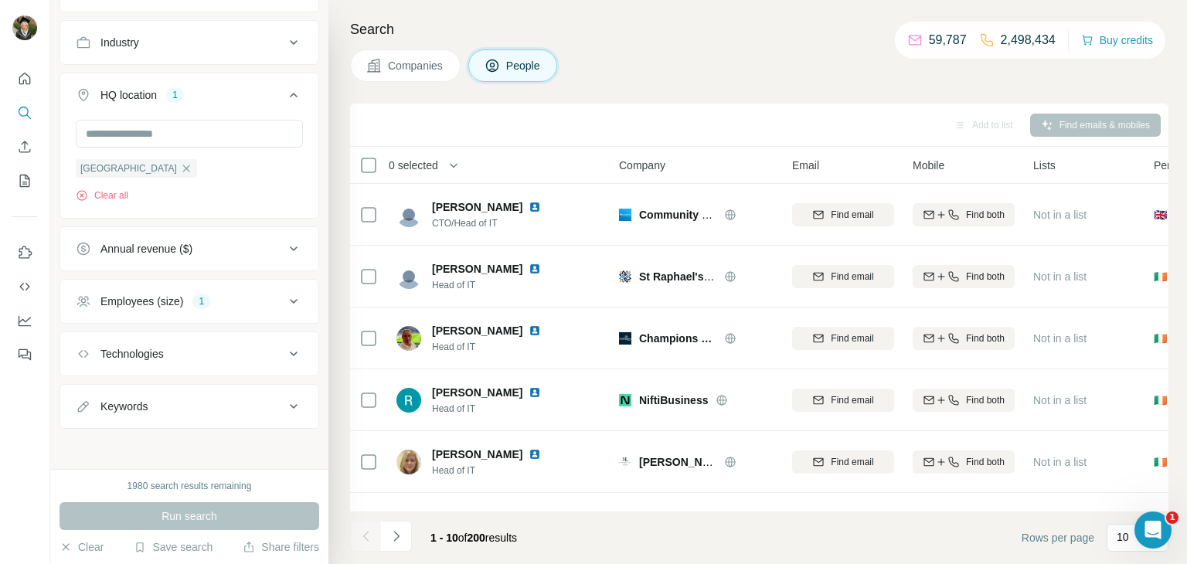
click at [100, 254] on div "Annual revenue ($)" at bounding box center [146, 248] width 92 height 15
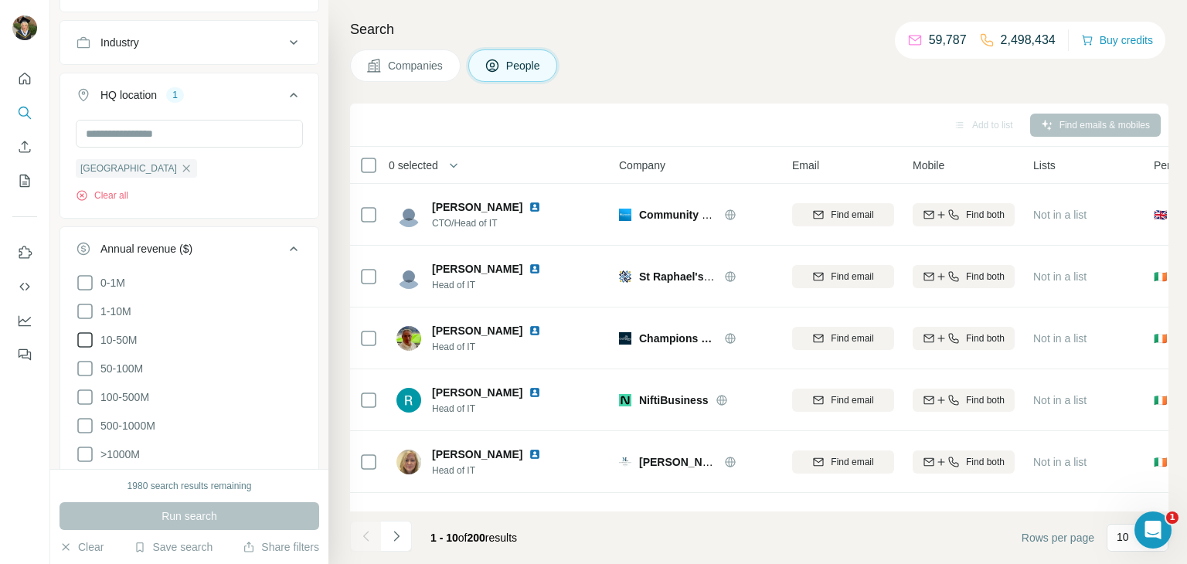
click at [126, 333] on span "10-50M" at bounding box center [115, 339] width 43 height 15
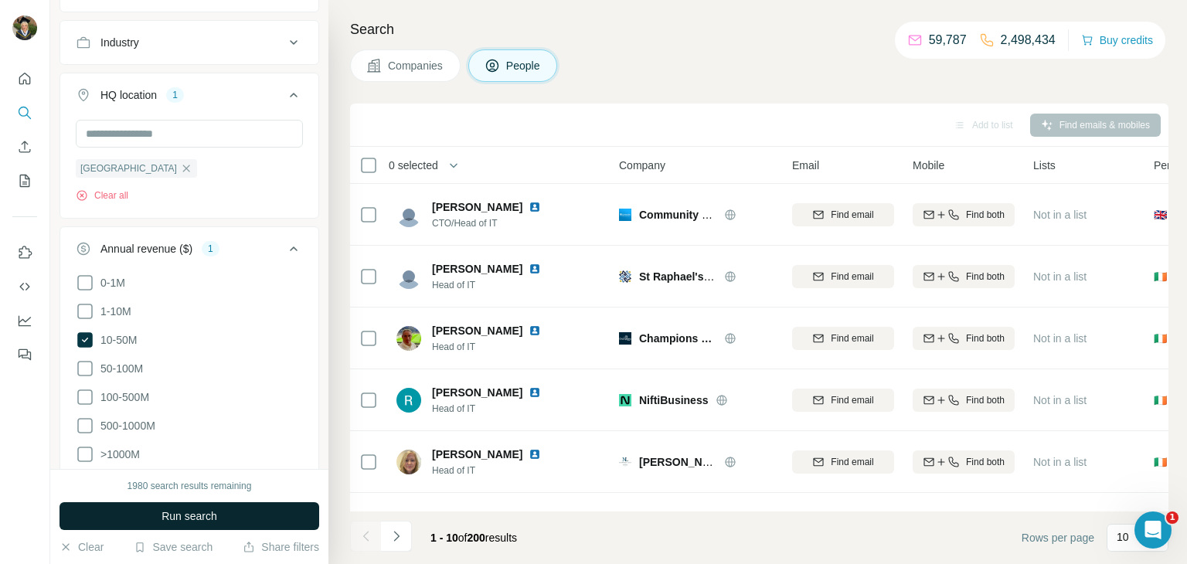
click at [154, 521] on button "Run search" at bounding box center [190, 516] width 260 height 28
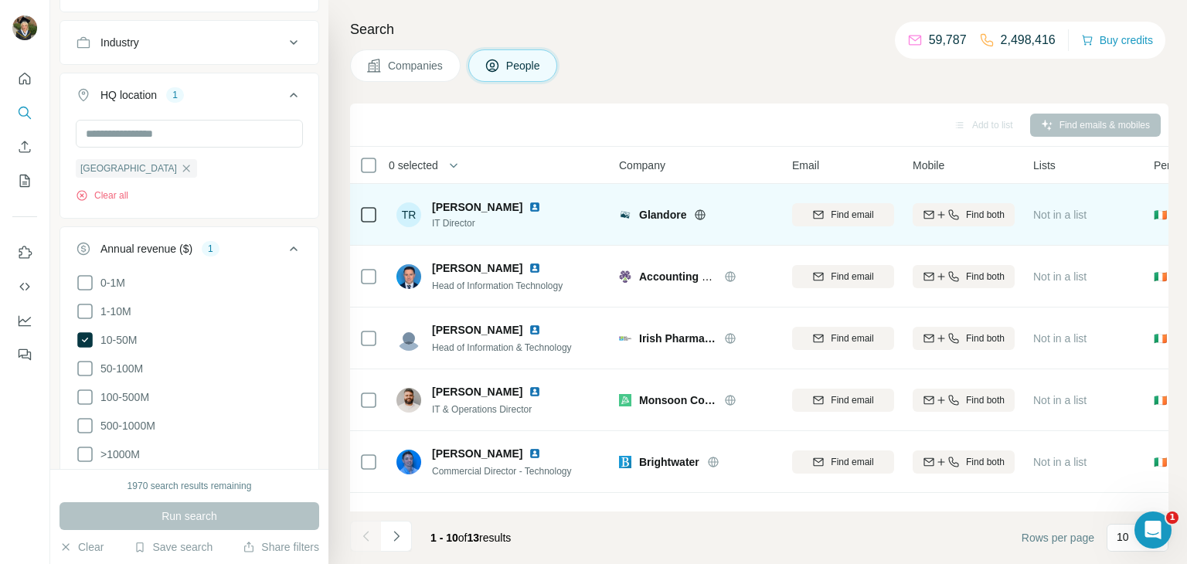
click at [435, 204] on span "[PERSON_NAME]" at bounding box center [477, 206] width 90 height 15
click at [424, 213] on div "TR [PERSON_NAME] IT Director" at bounding box center [478, 214] width 163 height 31
click at [492, 213] on span "[PERSON_NAME]" at bounding box center [477, 206] width 90 height 15
click at [667, 213] on span "Glandore" at bounding box center [662, 214] width 47 height 15
click at [634, 224] on div "Glandore" at bounding box center [696, 214] width 155 height 43
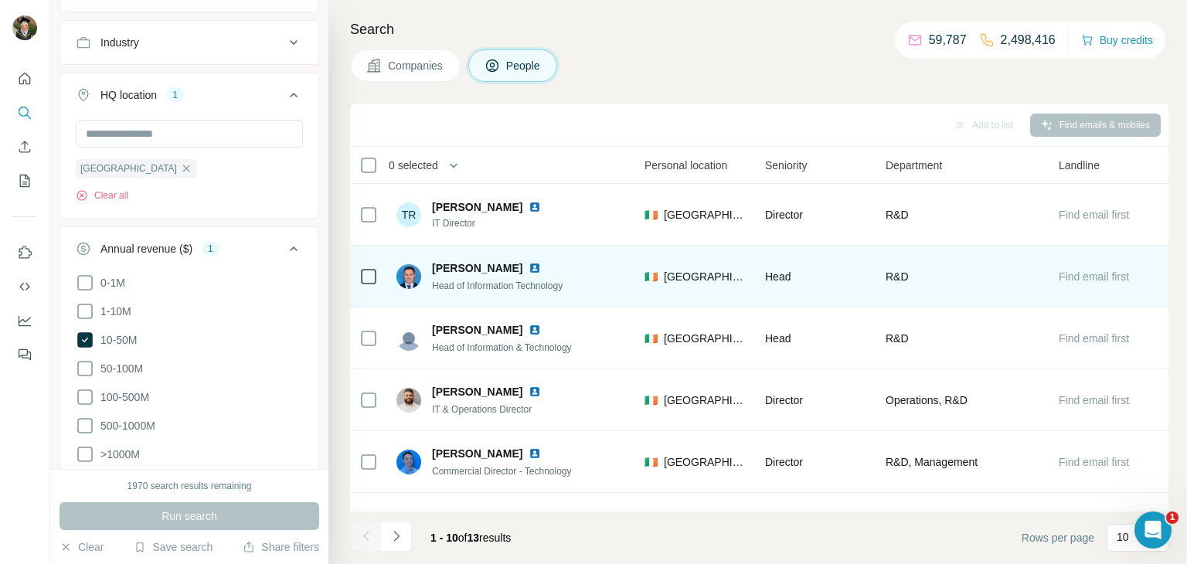
scroll to position [0, 510]
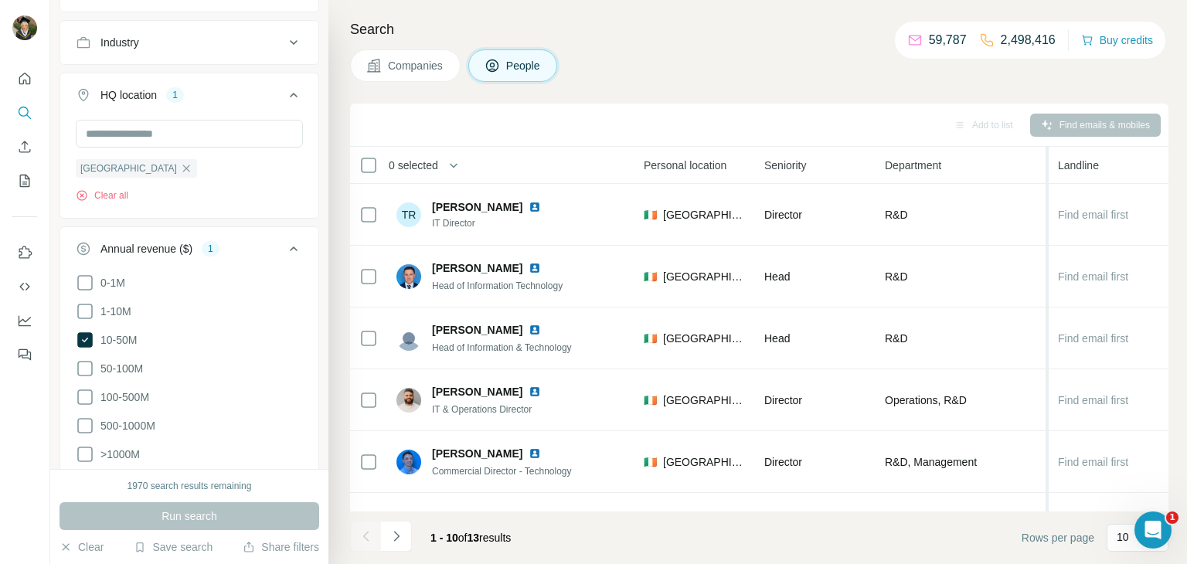
click at [1047, 227] on div at bounding box center [1046, 475] width 6 height 656
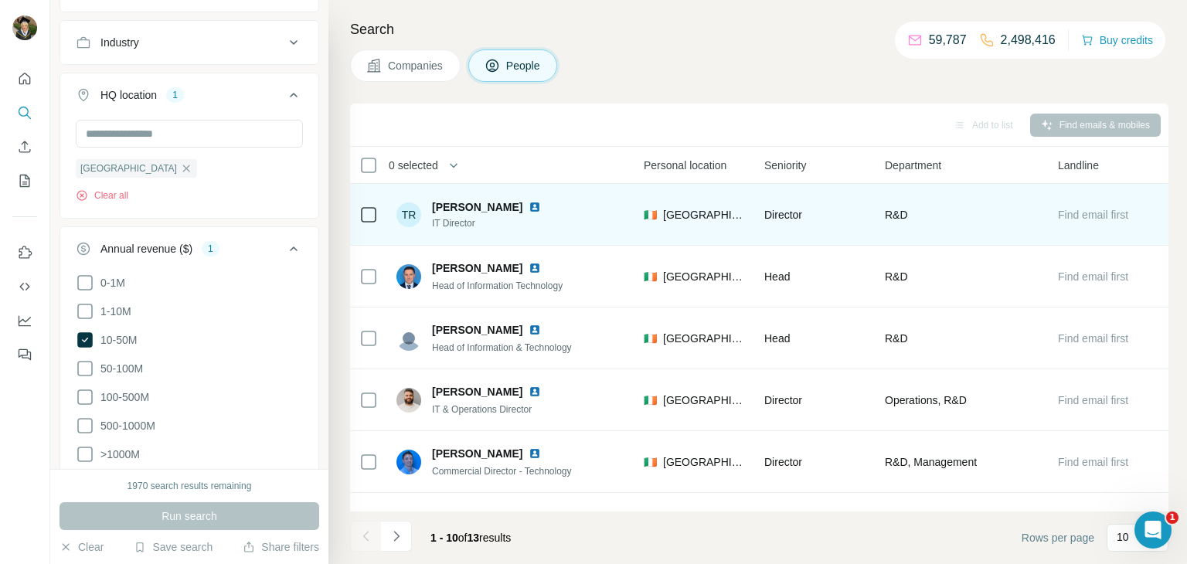
click at [958, 232] on div "R&D" at bounding box center [962, 214] width 155 height 43
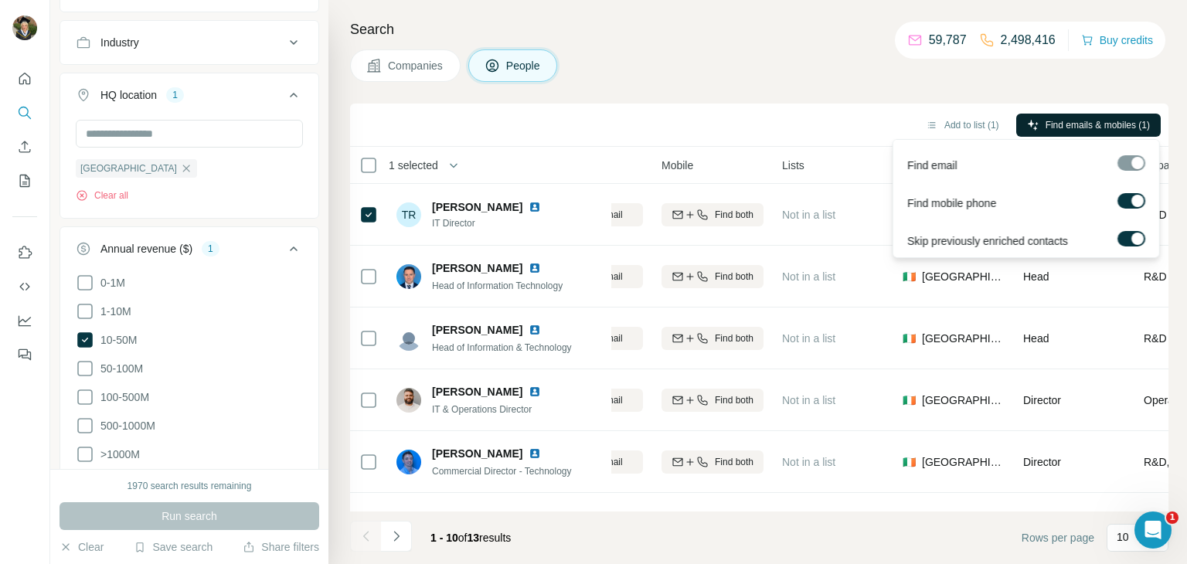
scroll to position [0, 0]
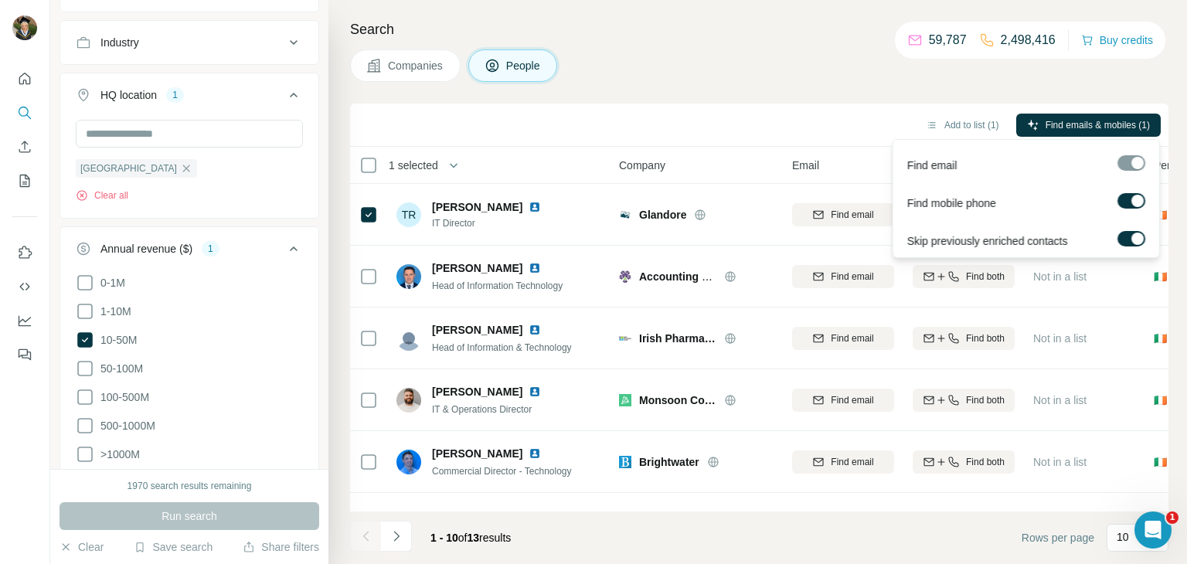
click at [1136, 163] on div at bounding box center [1131, 162] width 28 height 15
click at [1132, 156] on div at bounding box center [1131, 162] width 28 height 15
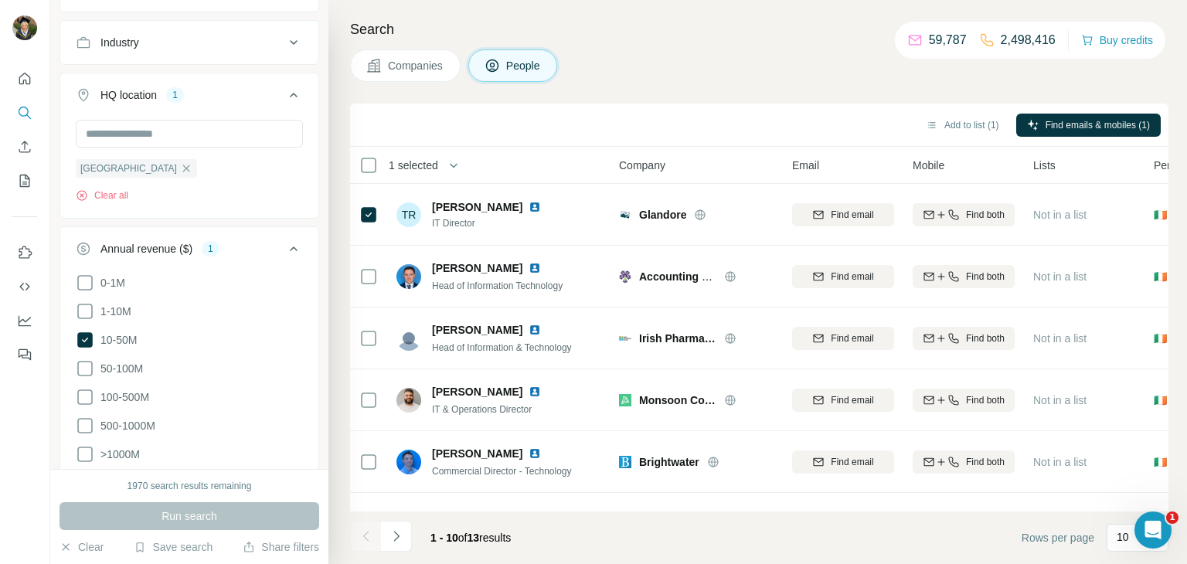
click at [1080, 108] on div "Add to list (1) Find emails & mobiles (1)" at bounding box center [759, 125] width 819 height 43
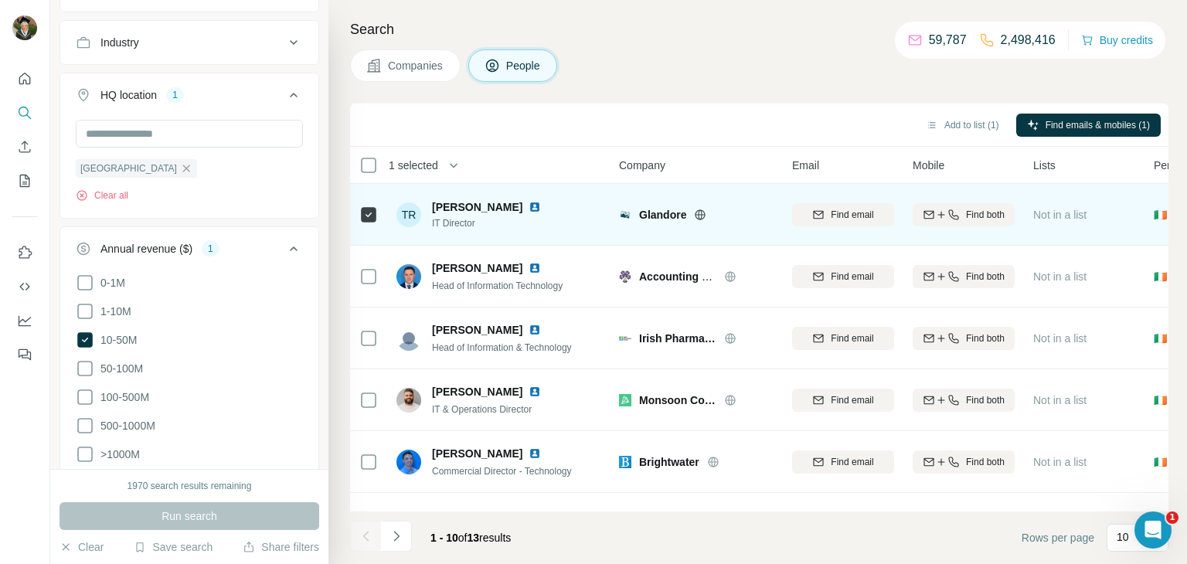
click at [644, 209] on span "Glandore" at bounding box center [662, 214] width 47 height 15
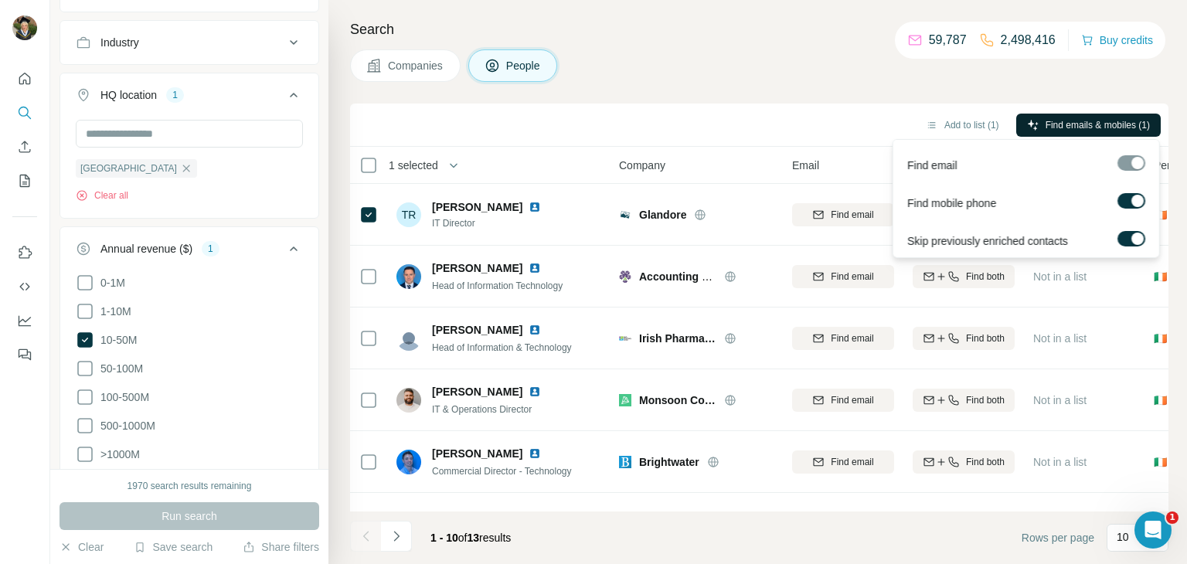
click at [1102, 124] on span "Find emails & mobiles (1)" at bounding box center [1098, 125] width 104 height 14
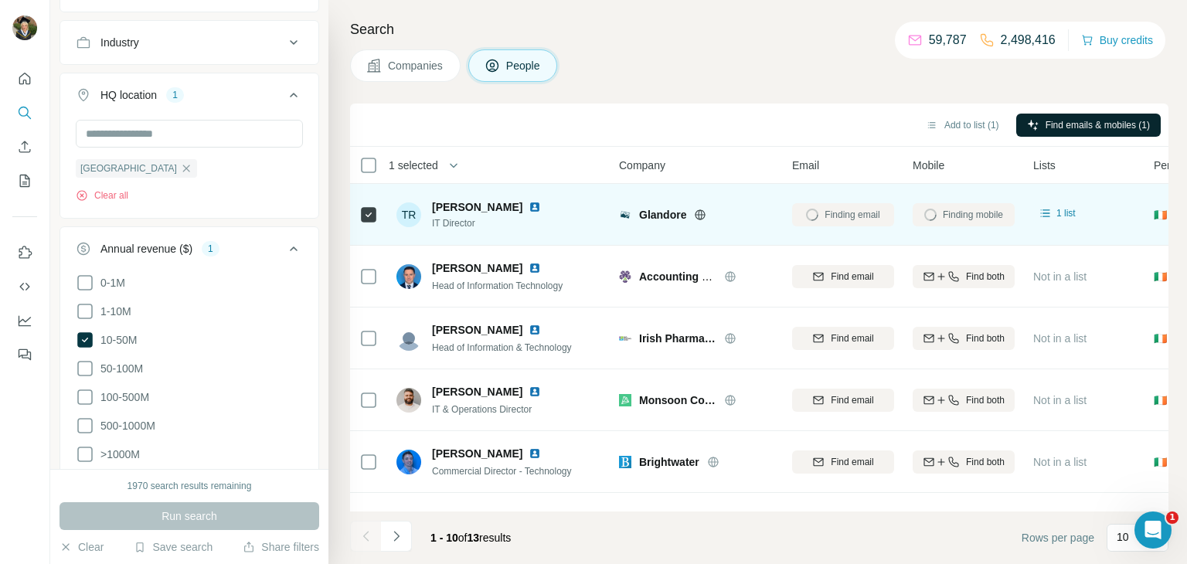
click at [659, 213] on span "Glandore" at bounding box center [662, 214] width 47 height 15
click at [703, 211] on icon at bounding box center [700, 215] width 12 height 12
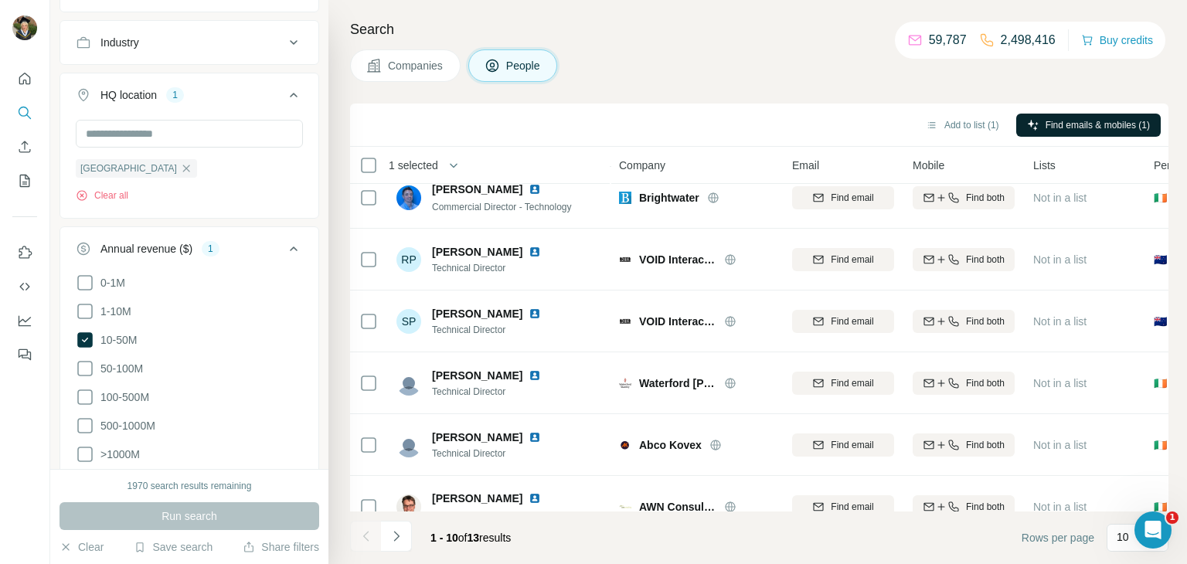
scroll to position [291, 0]
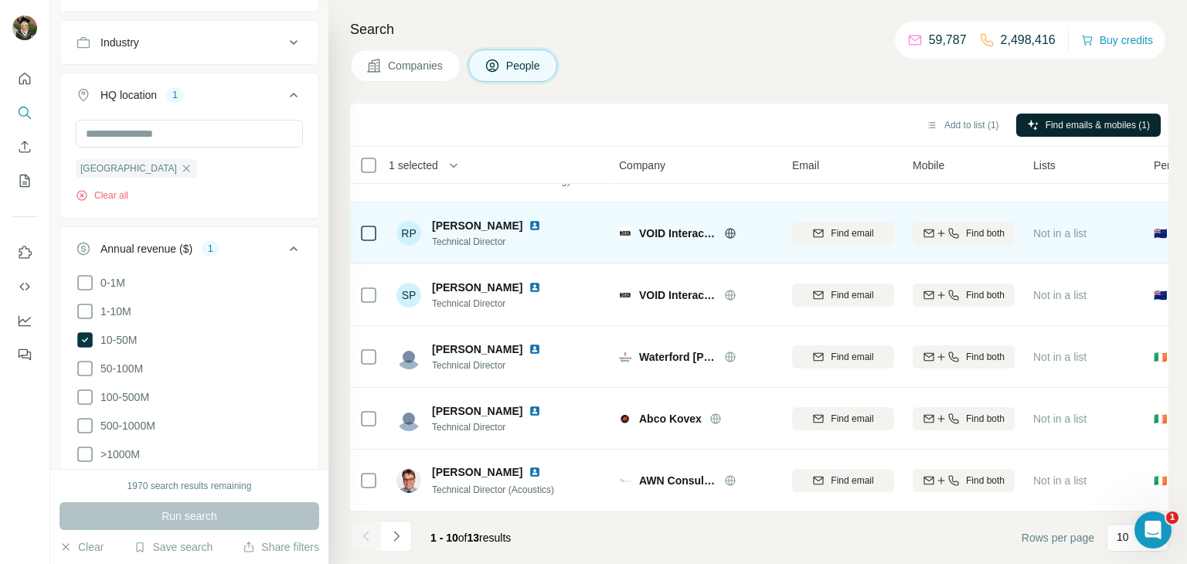
click at [665, 252] on div "VOID Interactive" at bounding box center [696, 233] width 155 height 43
click at [669, 237] on span "VOID Interactive" at bounding box center [677, 233] width 77 height 15
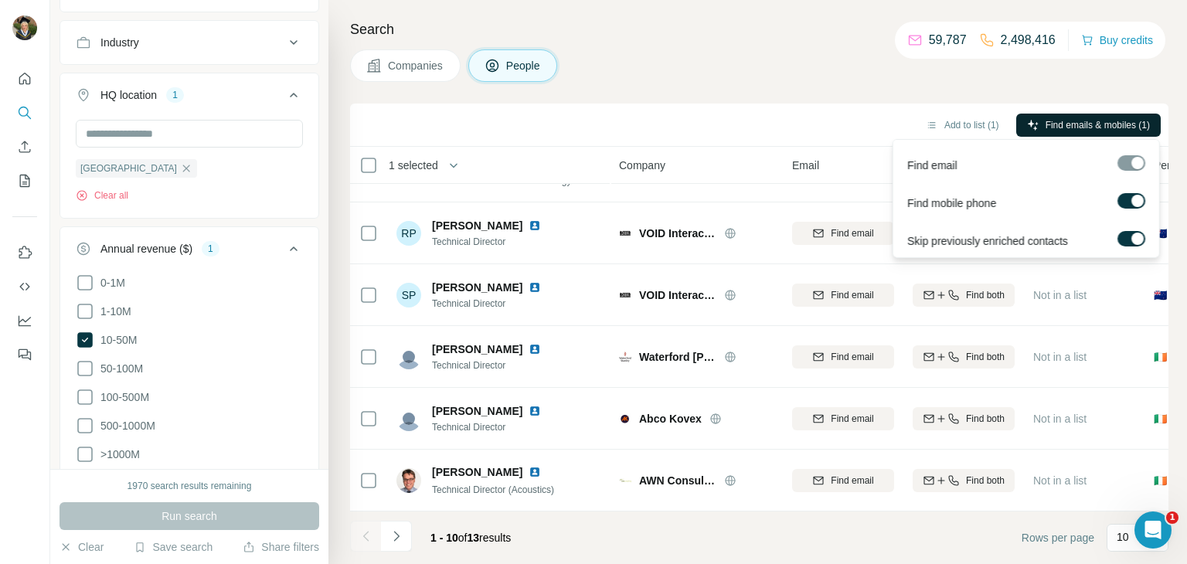
click at [1092, 127] on span "Find emails & mobiles (1)" at bounding box center [1098, 125] width 104 height 14
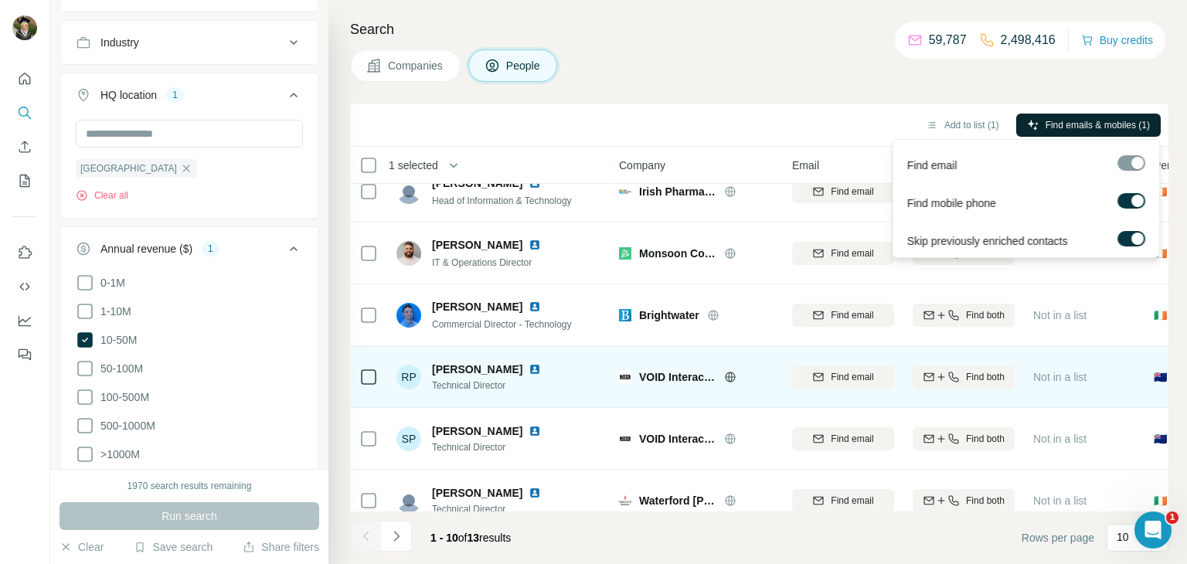
scroll to position [148, 0]
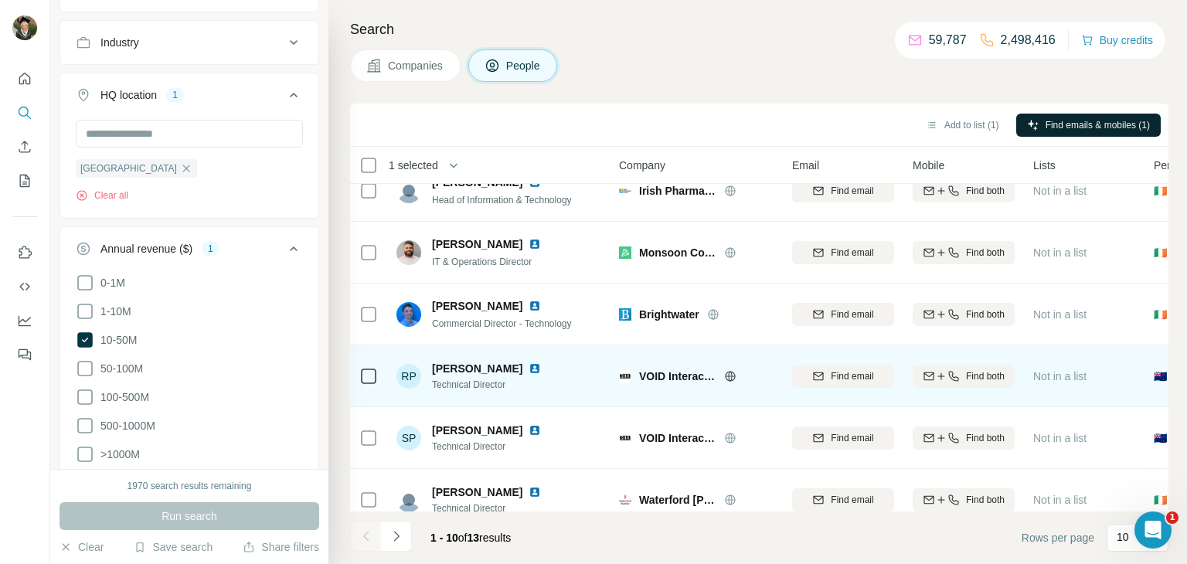
click at [529, 372] on img at bounding box center [535, 369] width 12 height 12
